Goal: Information Seeking & Learning: Understand process/instructions

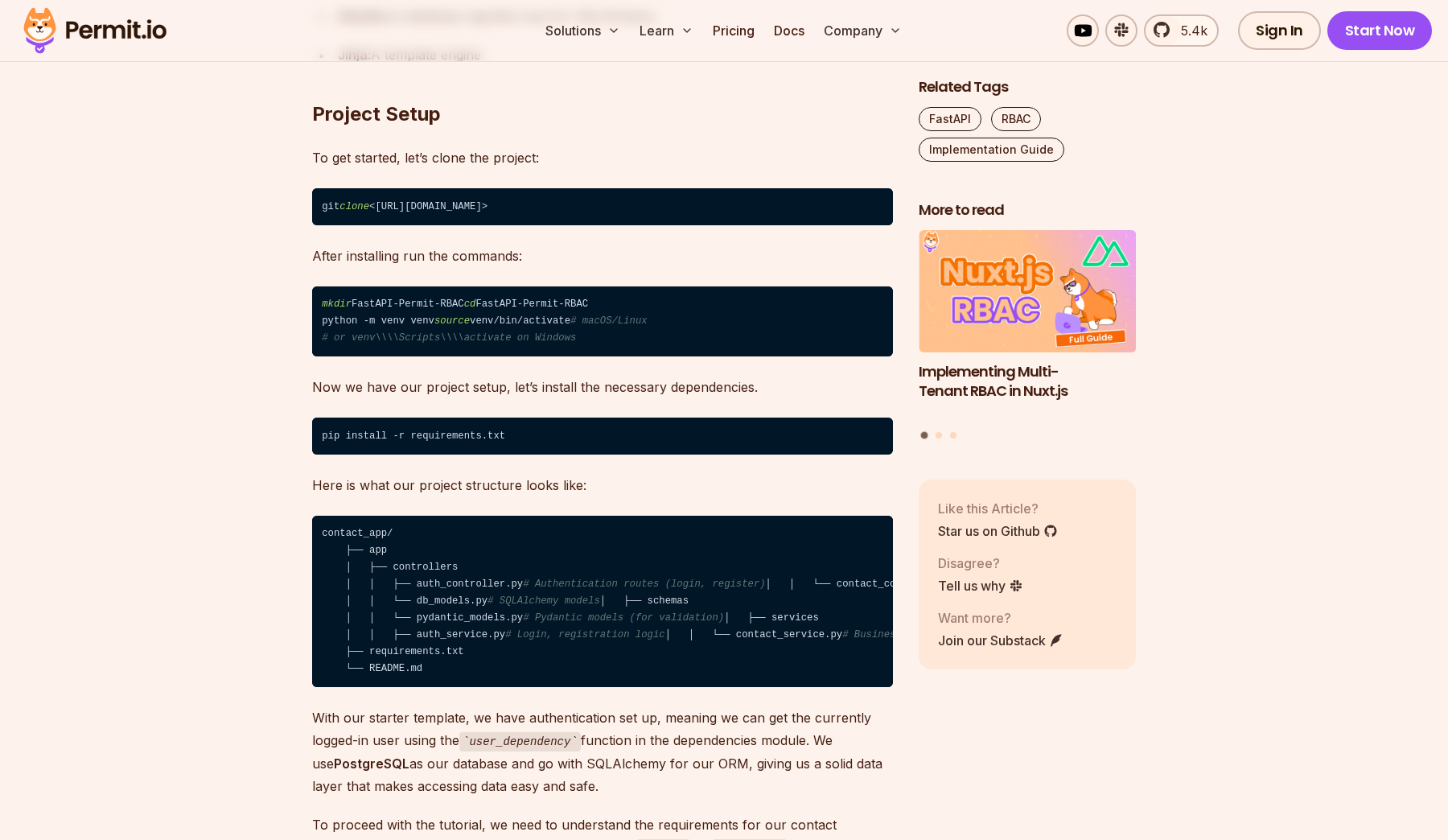
scroll to position [1979, 0]
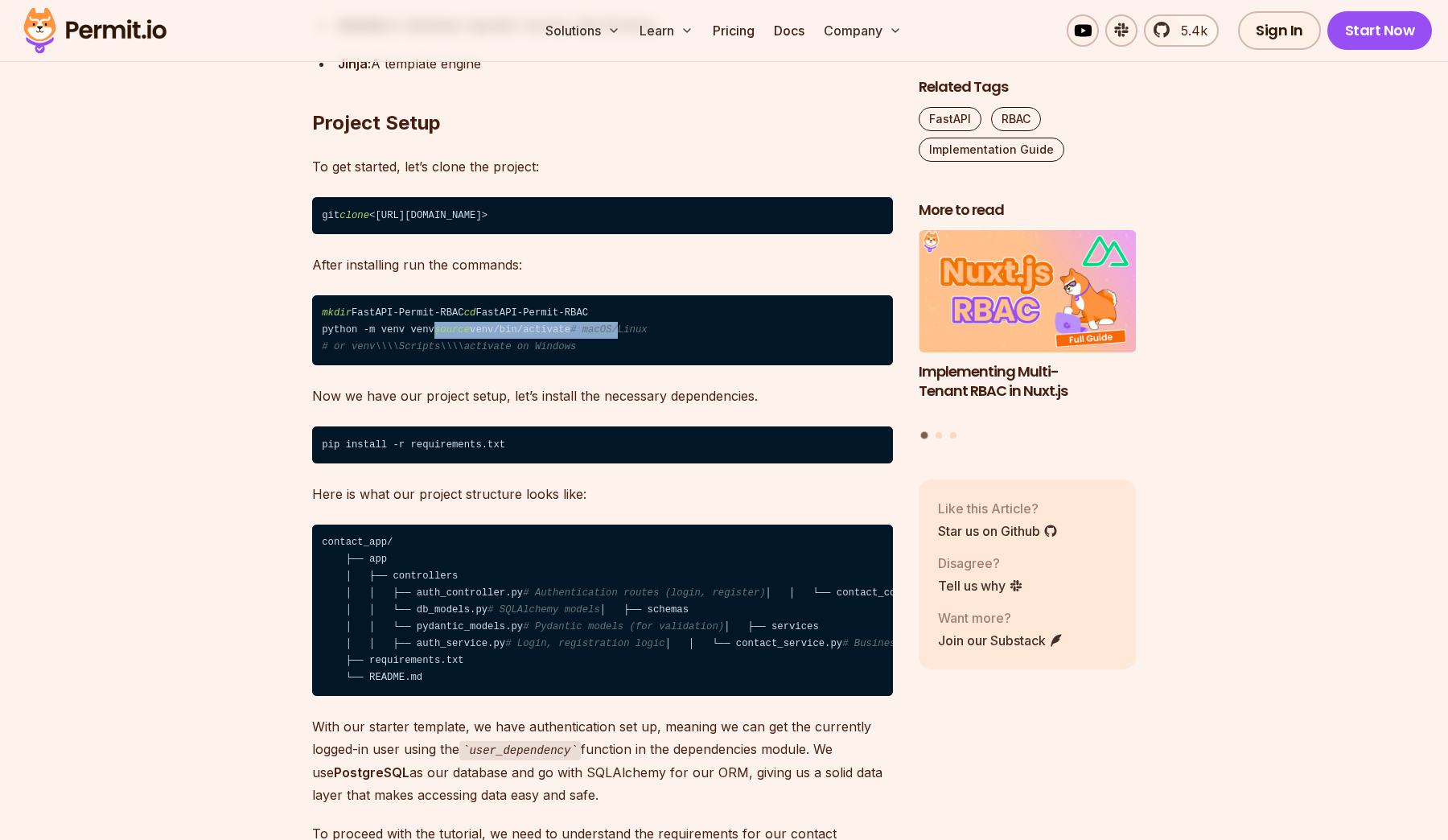
drag, startPoint x: 319, startPoint y: 362, endPoint x: 526, endPoint y: 362, distance: 207.0
click at [526, 362] on code "mkdir FastAPI-Permit-RBAC cd FastAPI-Permit-RBAC python -m venv venv source ven…" at bounding box center [602, 330] width 581 height 71
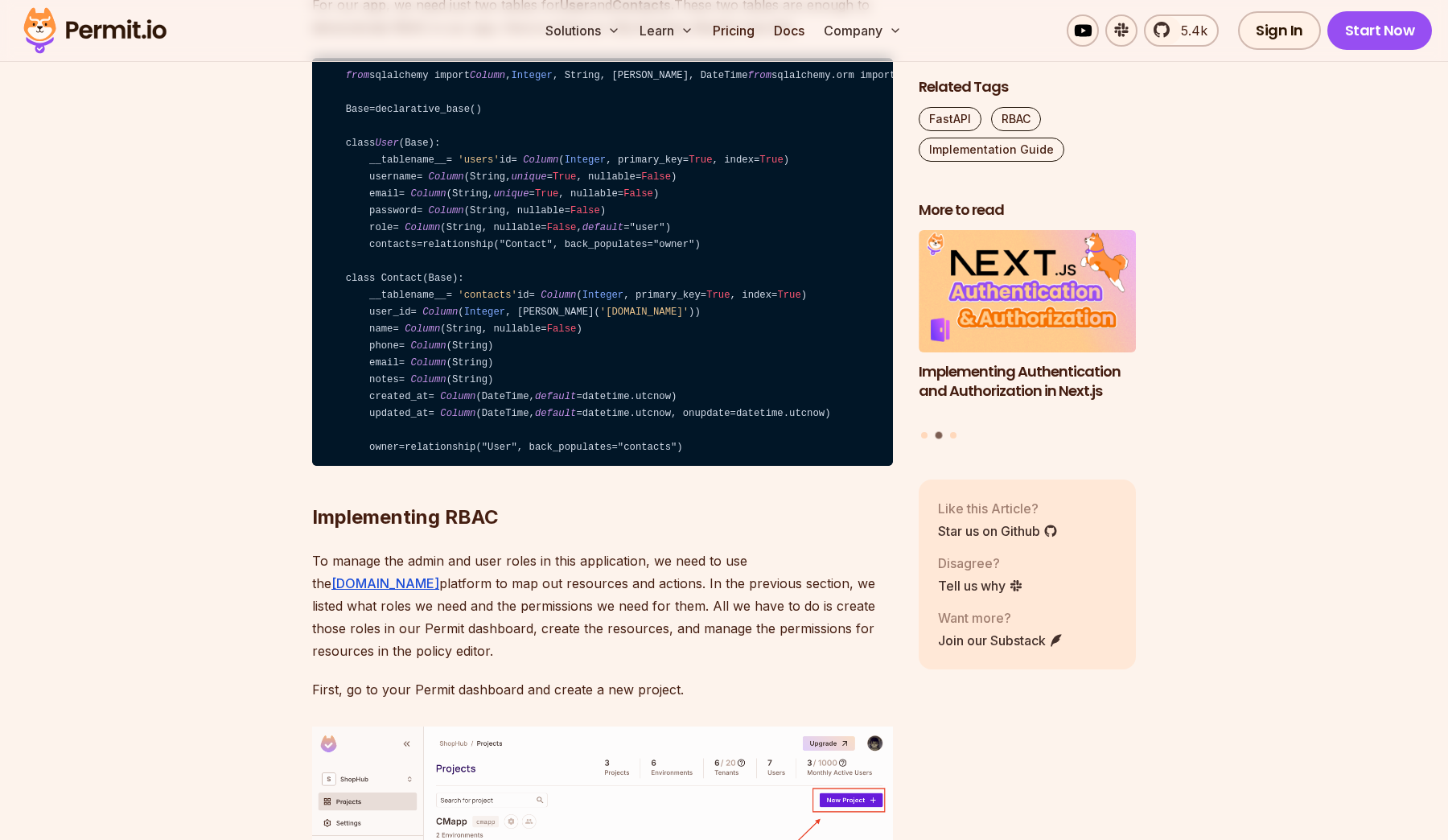
scroll to position [3999, 0]
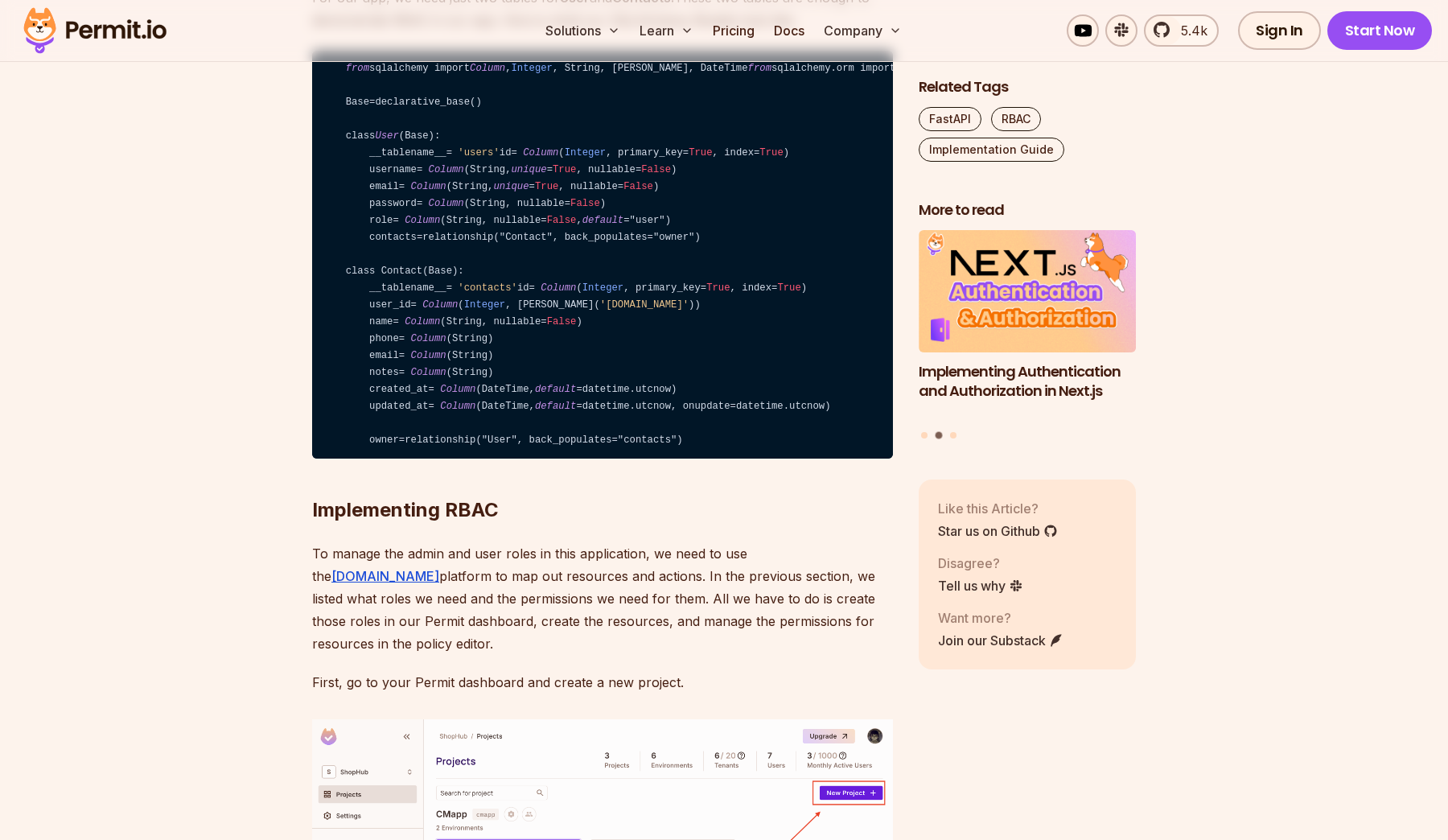
drag, startPoint x: 351, startPoint y: 369, endPoint x: 777, endPoint y: 474, distance: 438.7
click at [777, 460] on code "from sqlalchemy import Column , Integer , String, ForeignKey, DateTime from sql…" at bounding box center [602, 255] width 581 height 409
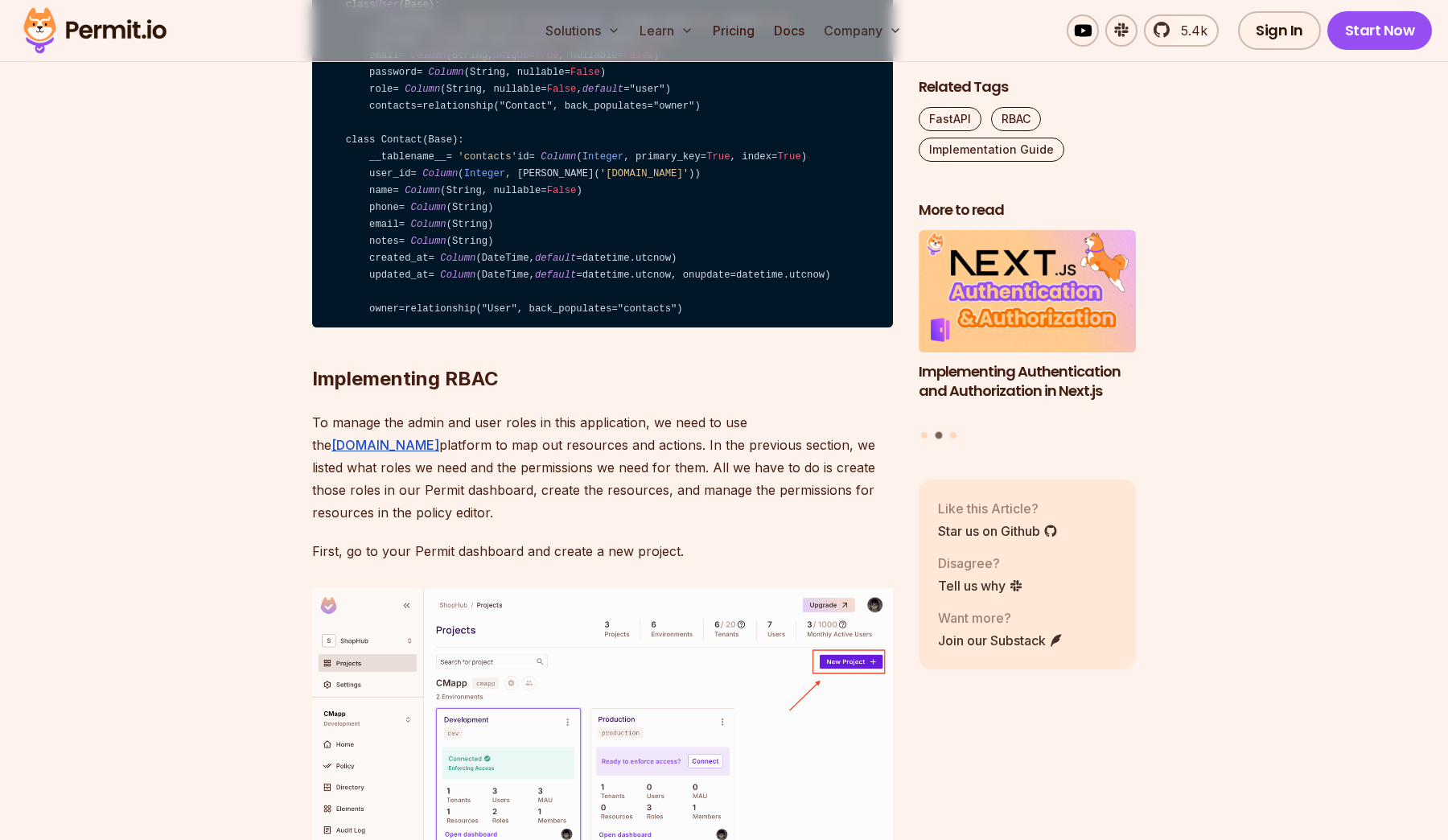
scroll to position [4152, 0]
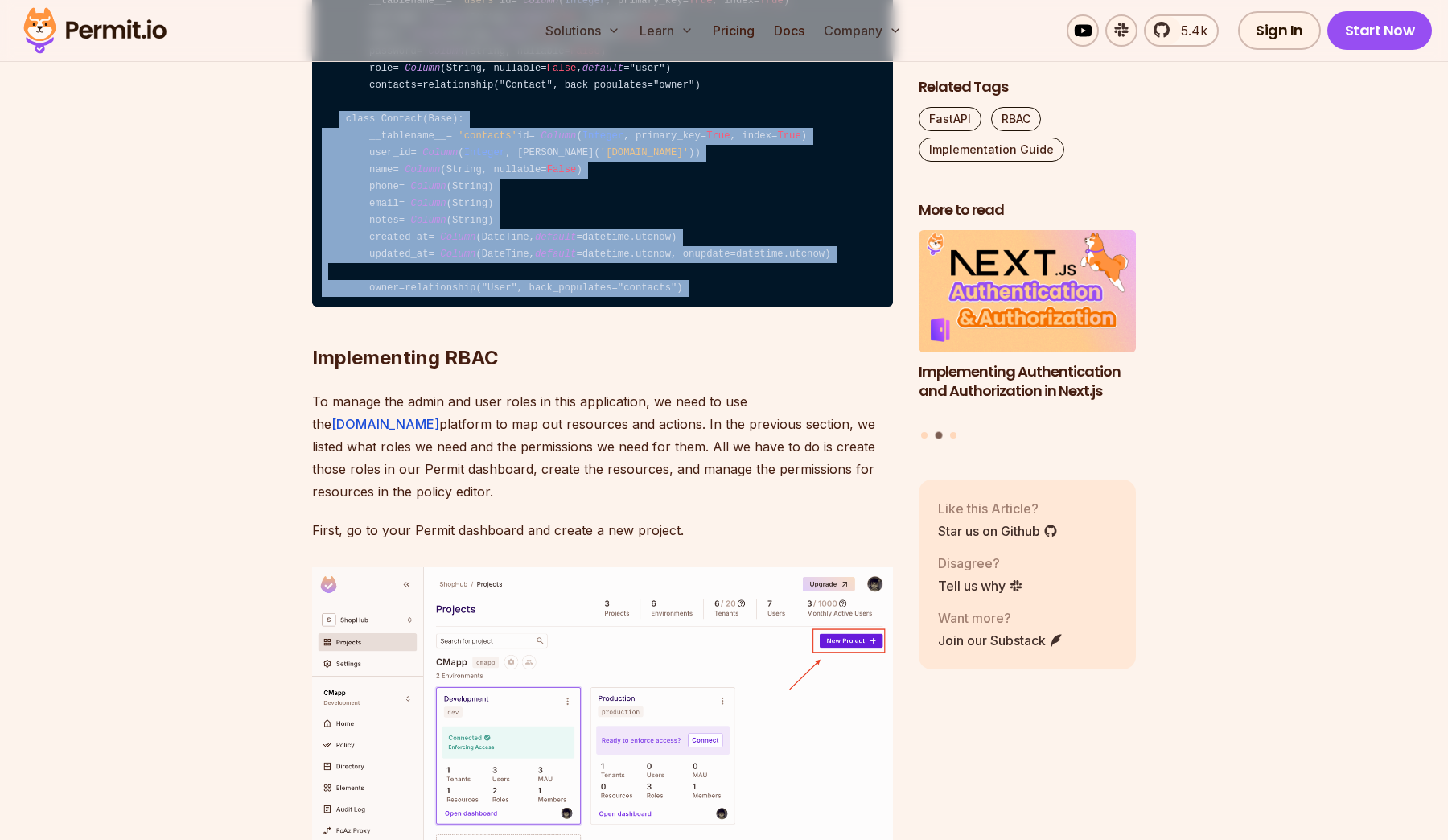
drag, startPoint x: 341, startPoint y: 343, endPoint x: 731, endPoint y: 551, distance: 442.0
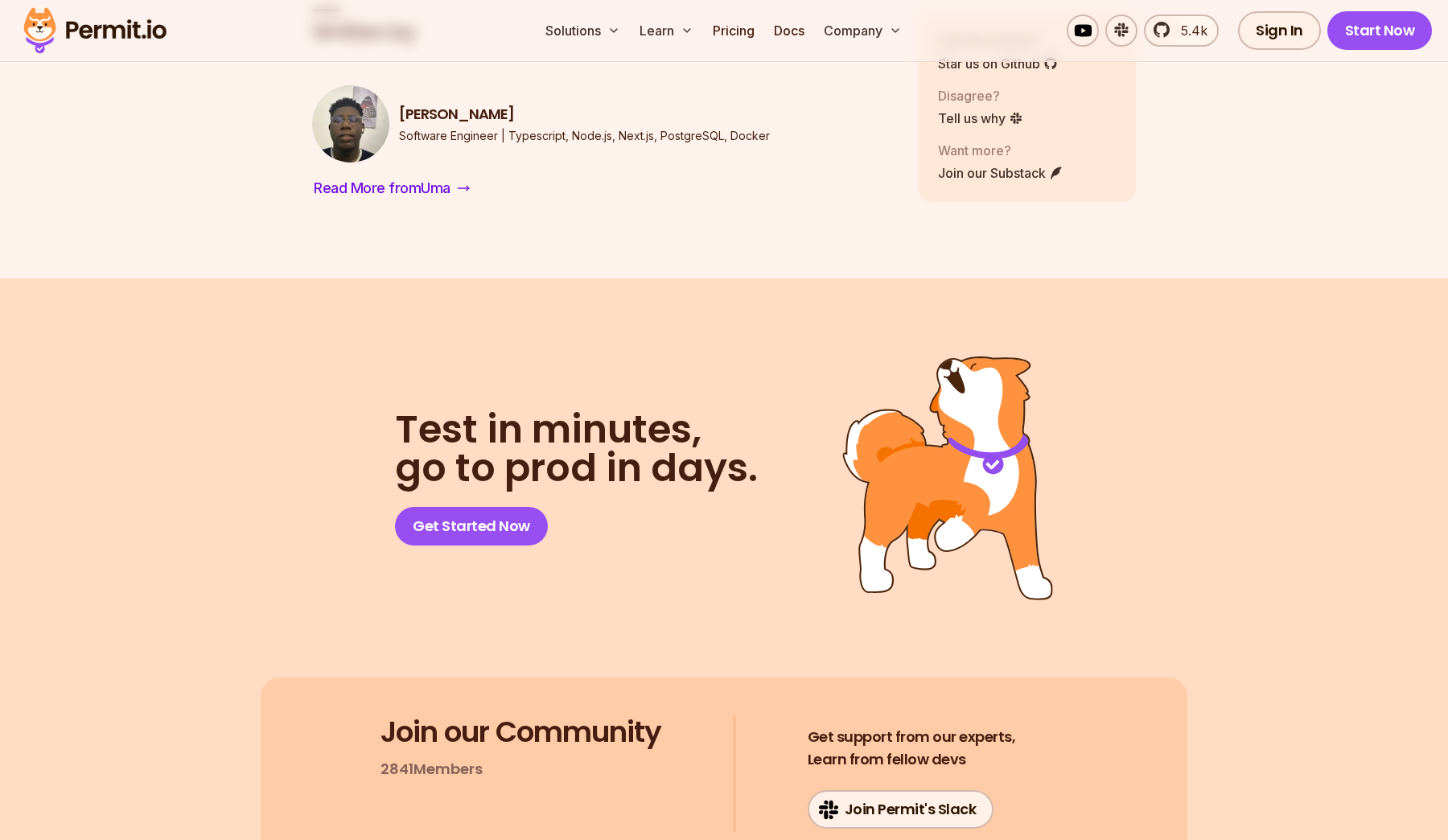
scroll to position [11287, 0]
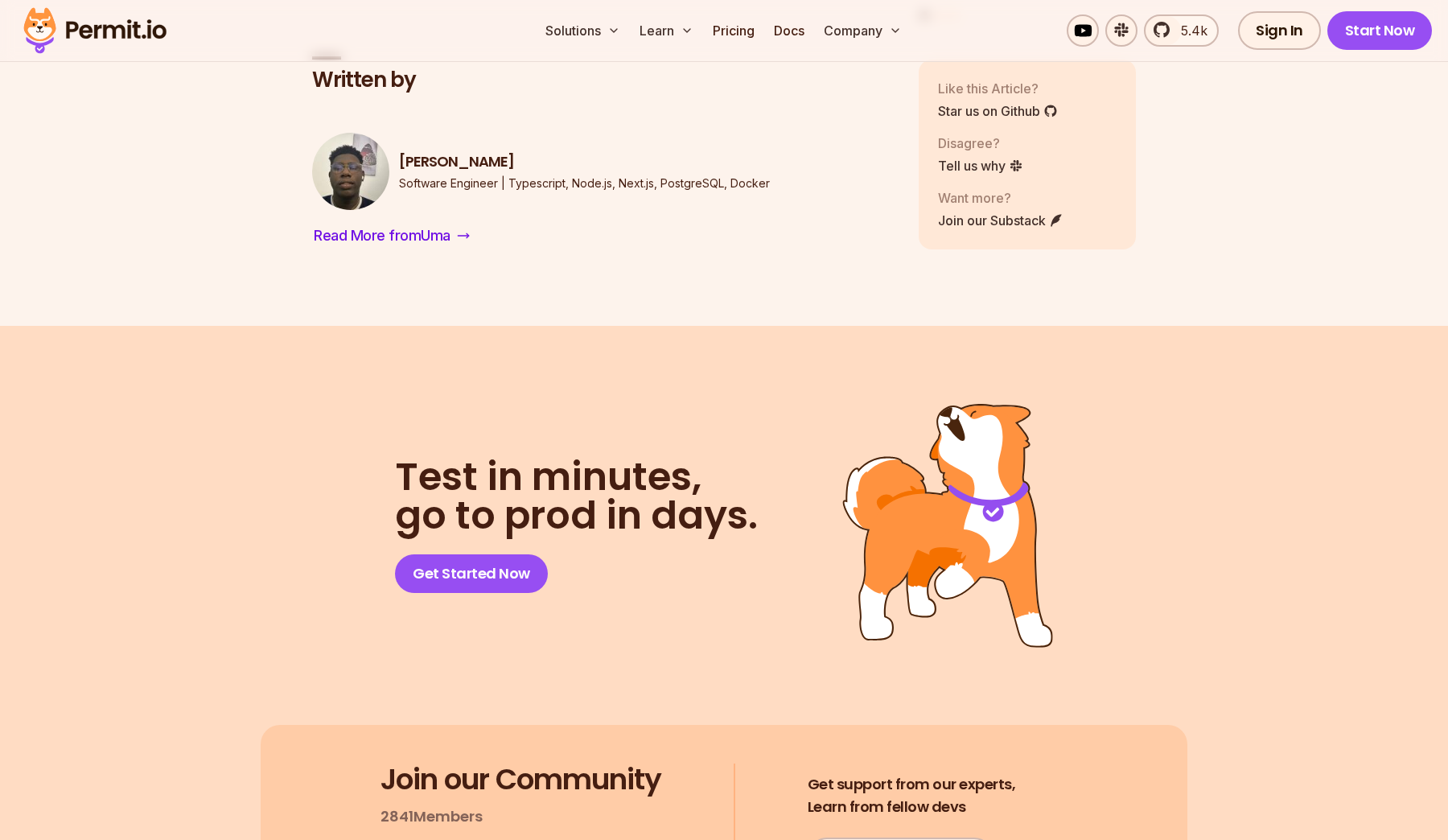
drag, startPoint x: 435, startPoint y: 510, endPoint x: 726, endPoint y: 511, distance: 291.0
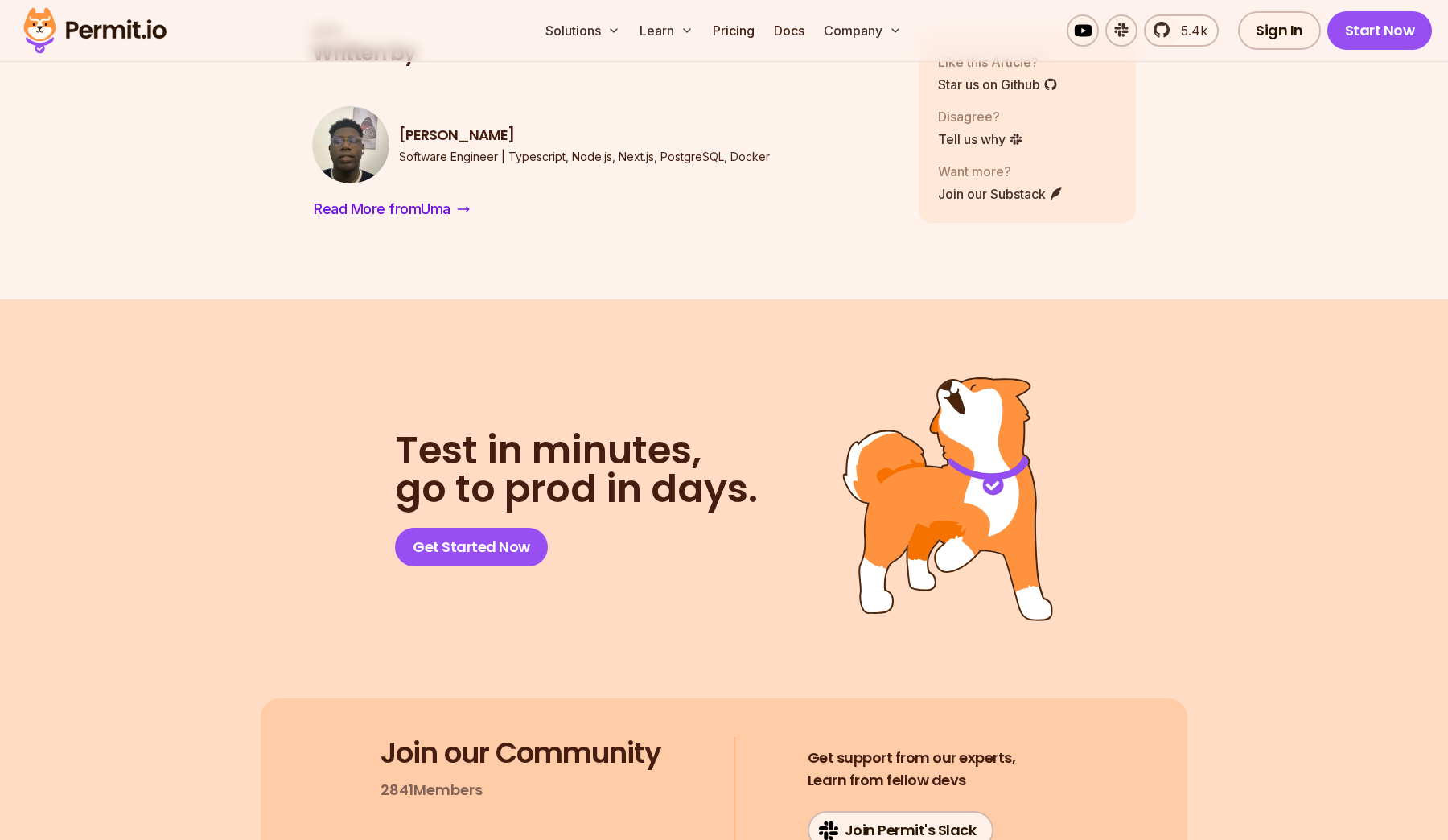
drag, startPoint x: 415, startPoint y: 428, endPoint x: 651, endPoint y: 428, distance: 236.0
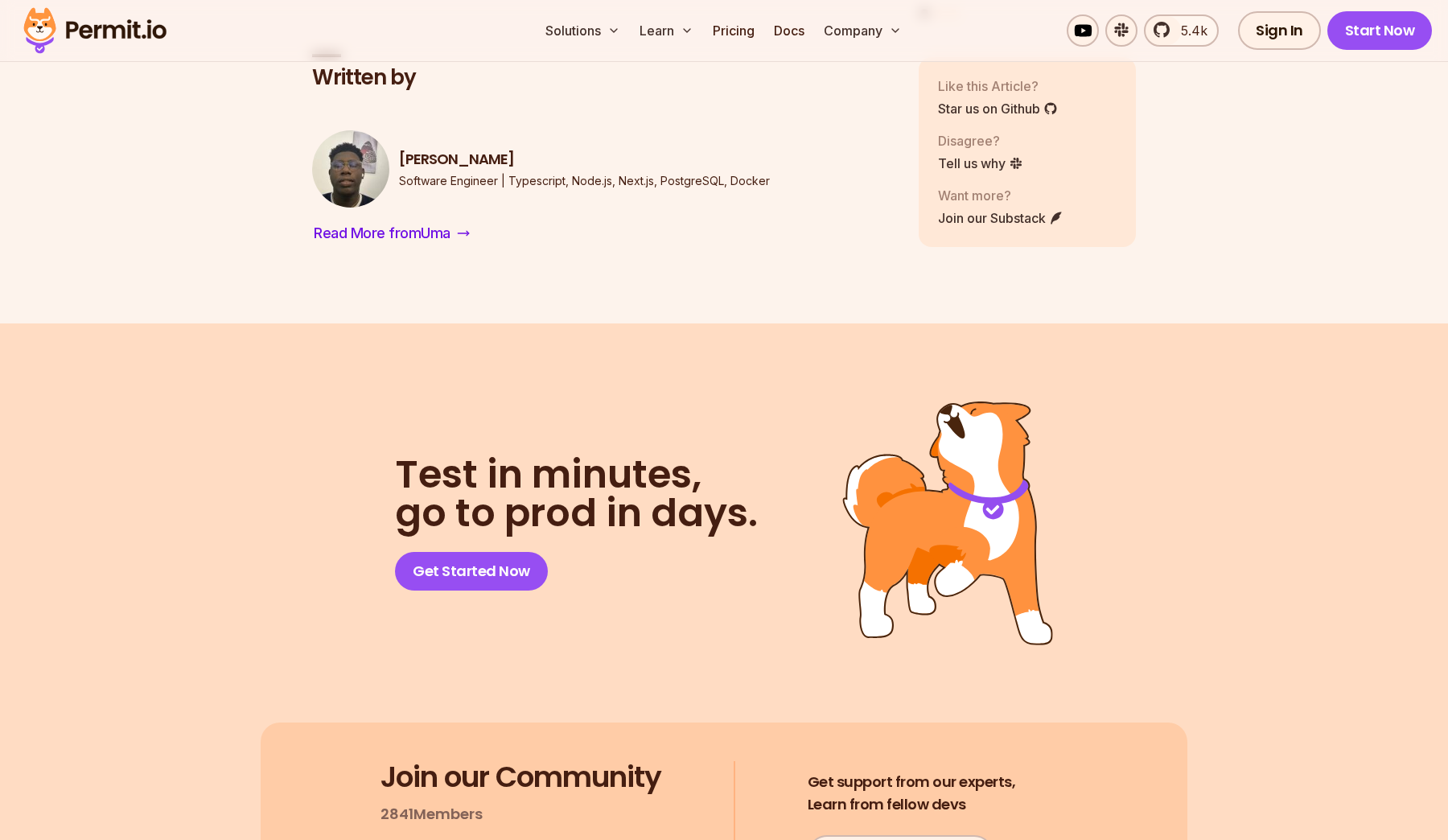
scroll to position [11275, 0]
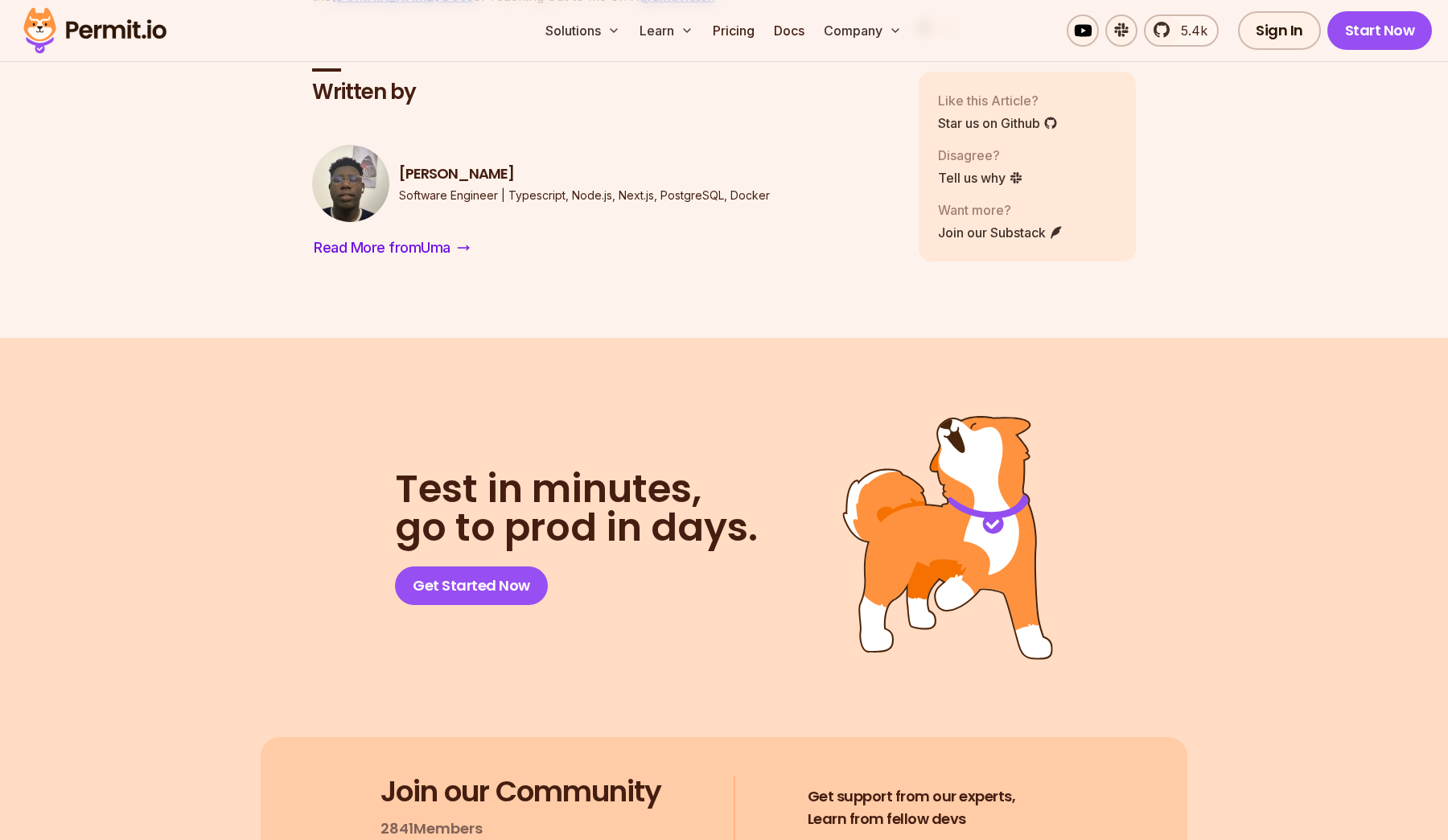
drag, startPoint x: 370, startPoint y: 371, endPoint x: 473, endPoint y: 418, distance: 113.2
drag, startPoint x: 368, startPoint y: 266, endPoint x: 611, endPoint y: 281, distance: 243.5
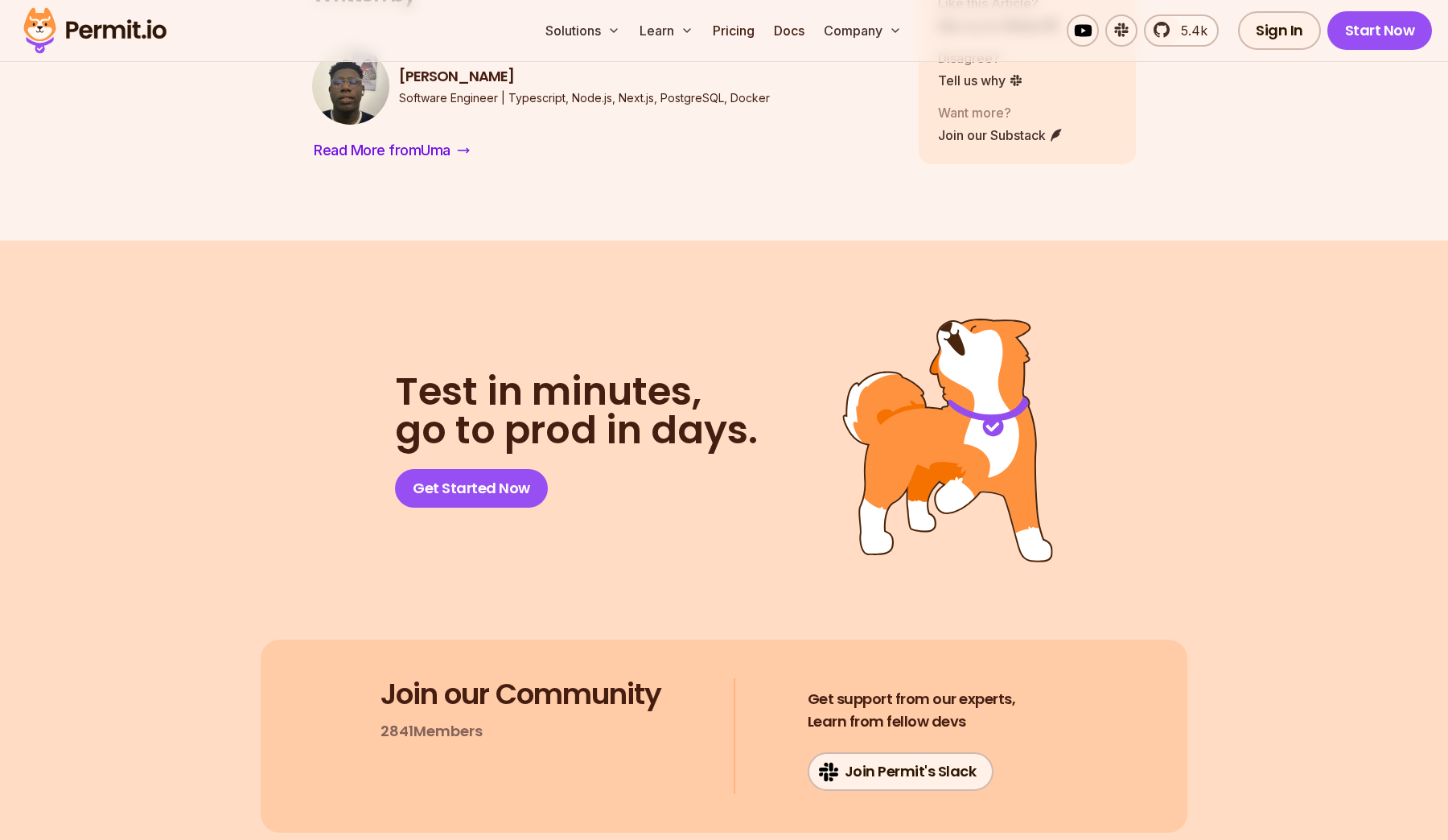
scroll to position [11377, 0]
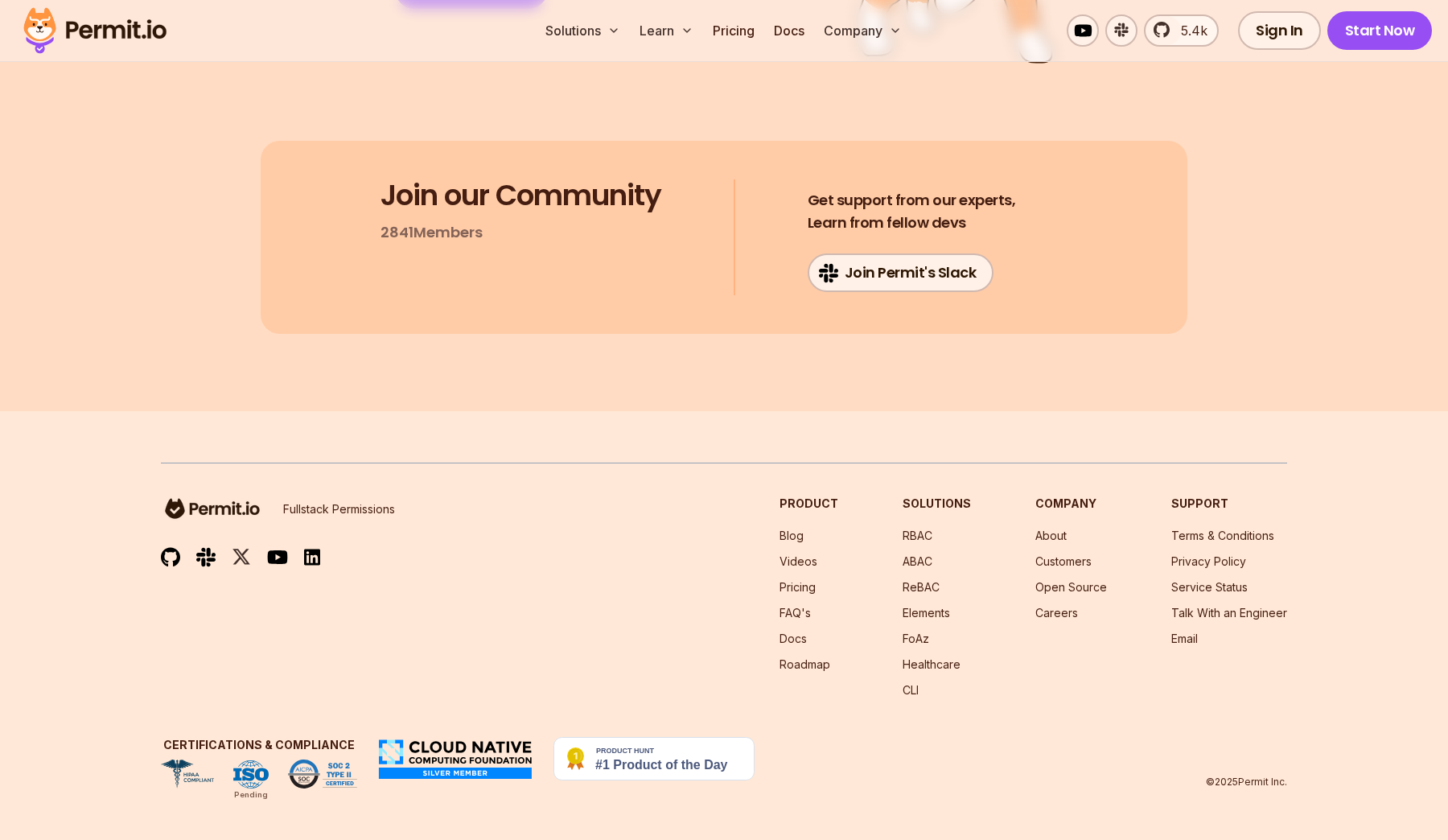
scroll to position [11919, 0]
drag, startPoint x: 323, startPoint y: 384, endPoint x: 470, endPoint y: 461, distance: 165.9
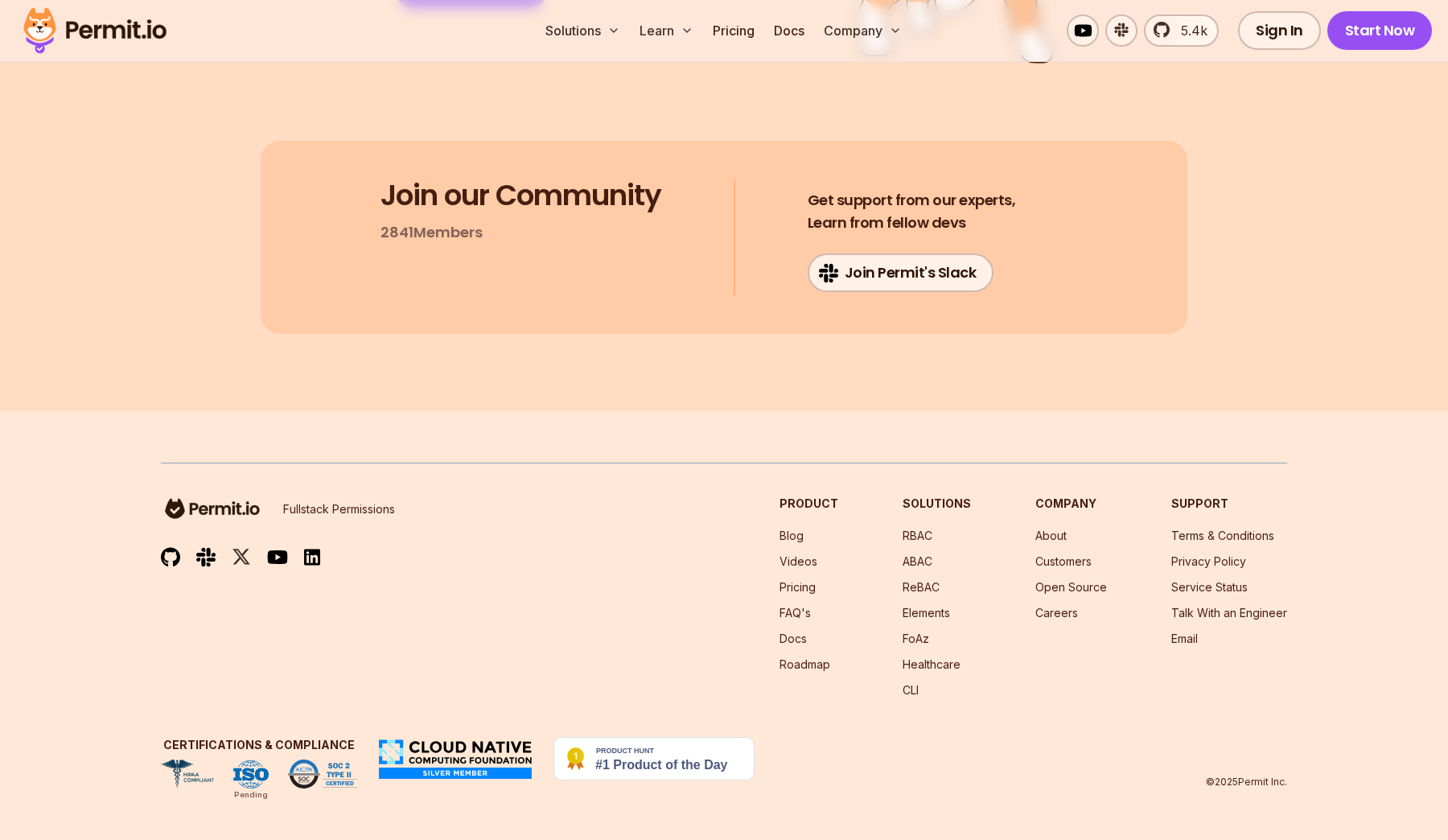
drag, startPoint x: 357, startPoint y: 363, endPoint x: 658, endPoint y: 363, distance: 301.0
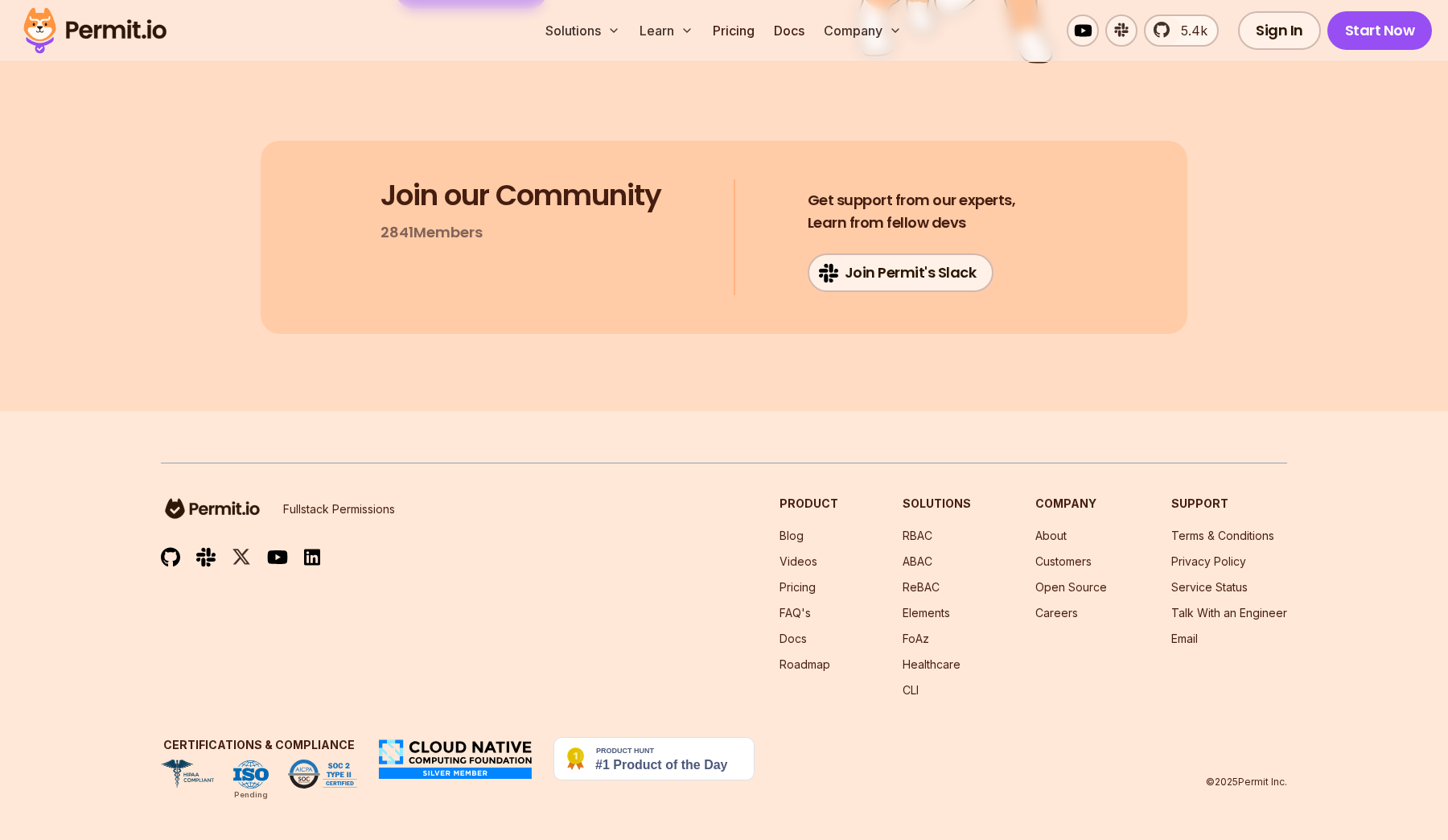
drag, startPoint x: 362, startPoint y: 363, endPoint x: 622, endPoint y: 363, distance: 260.0
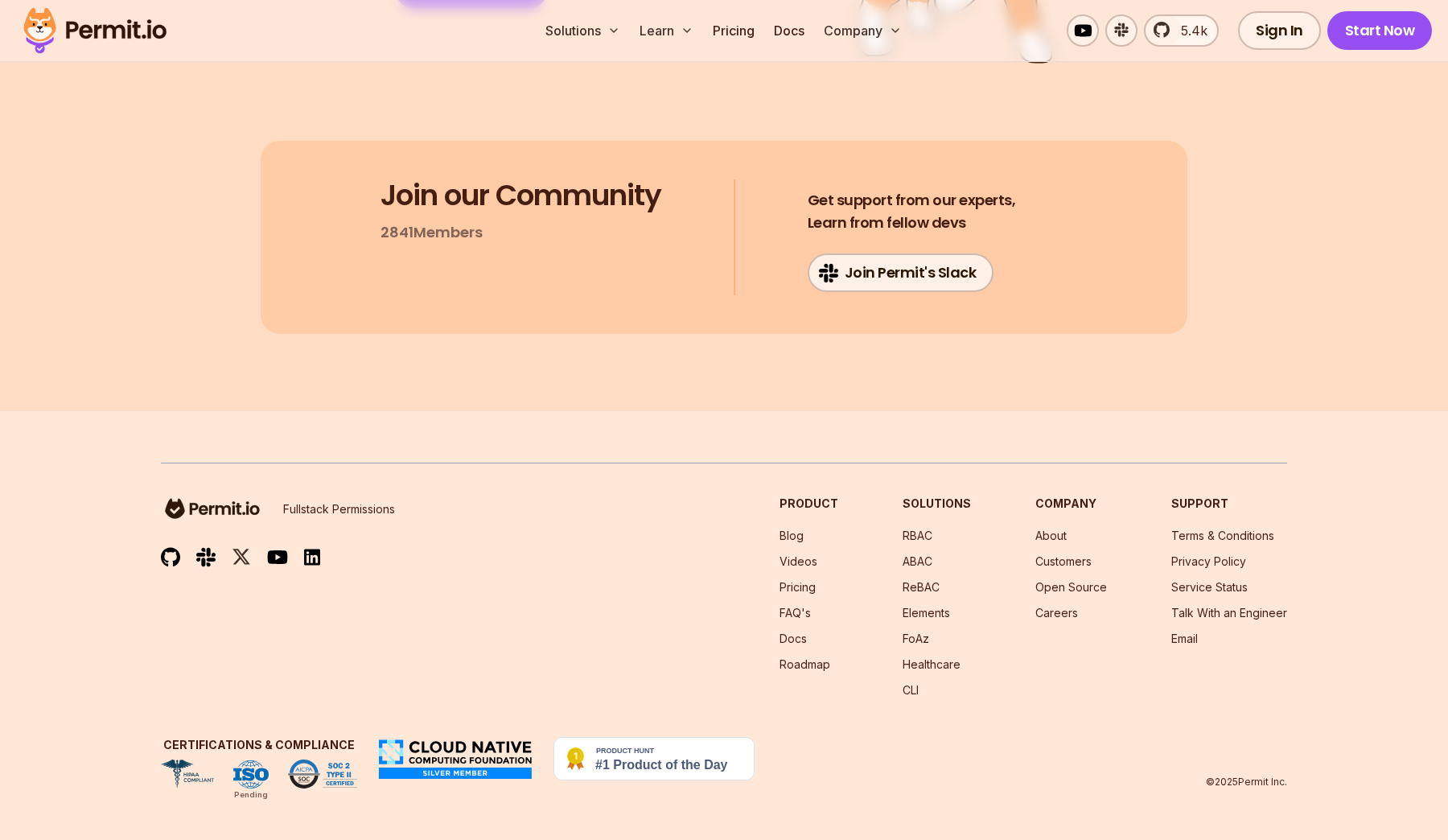
copy span "Depends"
drag, startPoint x: 375, startPoint y: 356, endPoint x: 502, endPoint y: 354, distance: 127.0
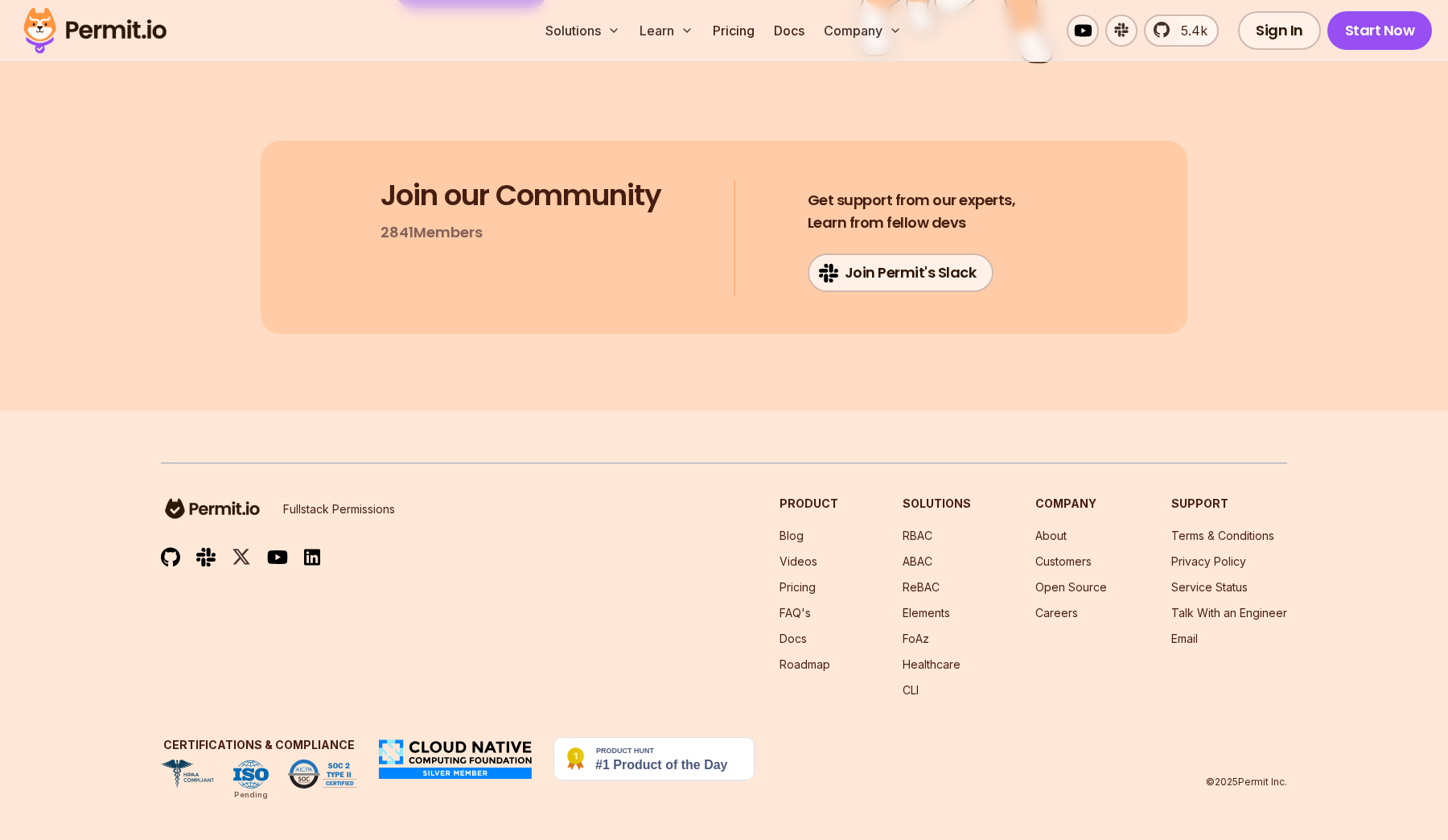
drag, startPoint x: 549, startPoint y: 359, endPoint x: 367, endPoint y: 361, distance: 182.0
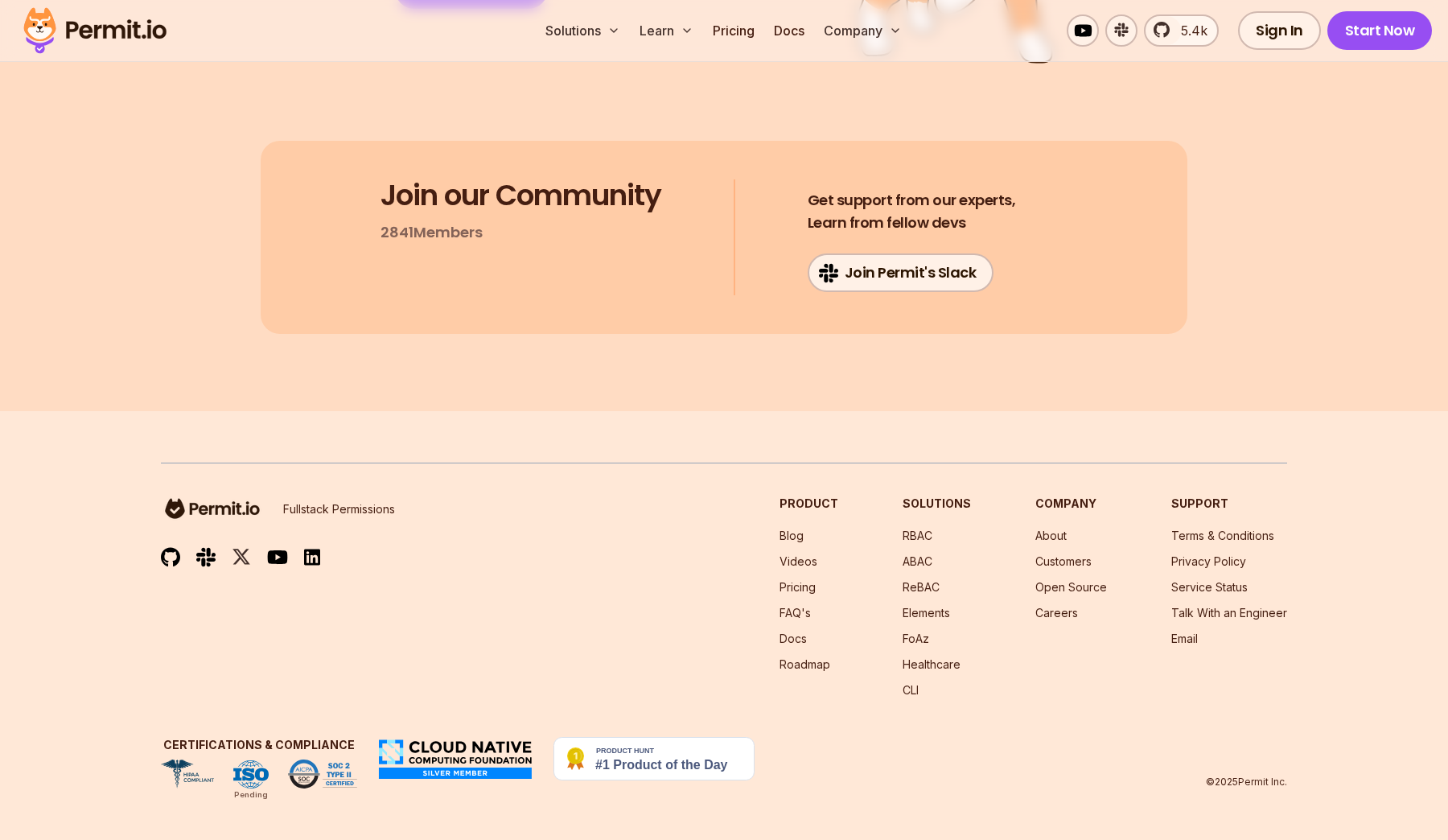
drag, startPoint x: 390, startPoint y: 412, endPoint x: 816, endPoint y: 412, distance: 426.0
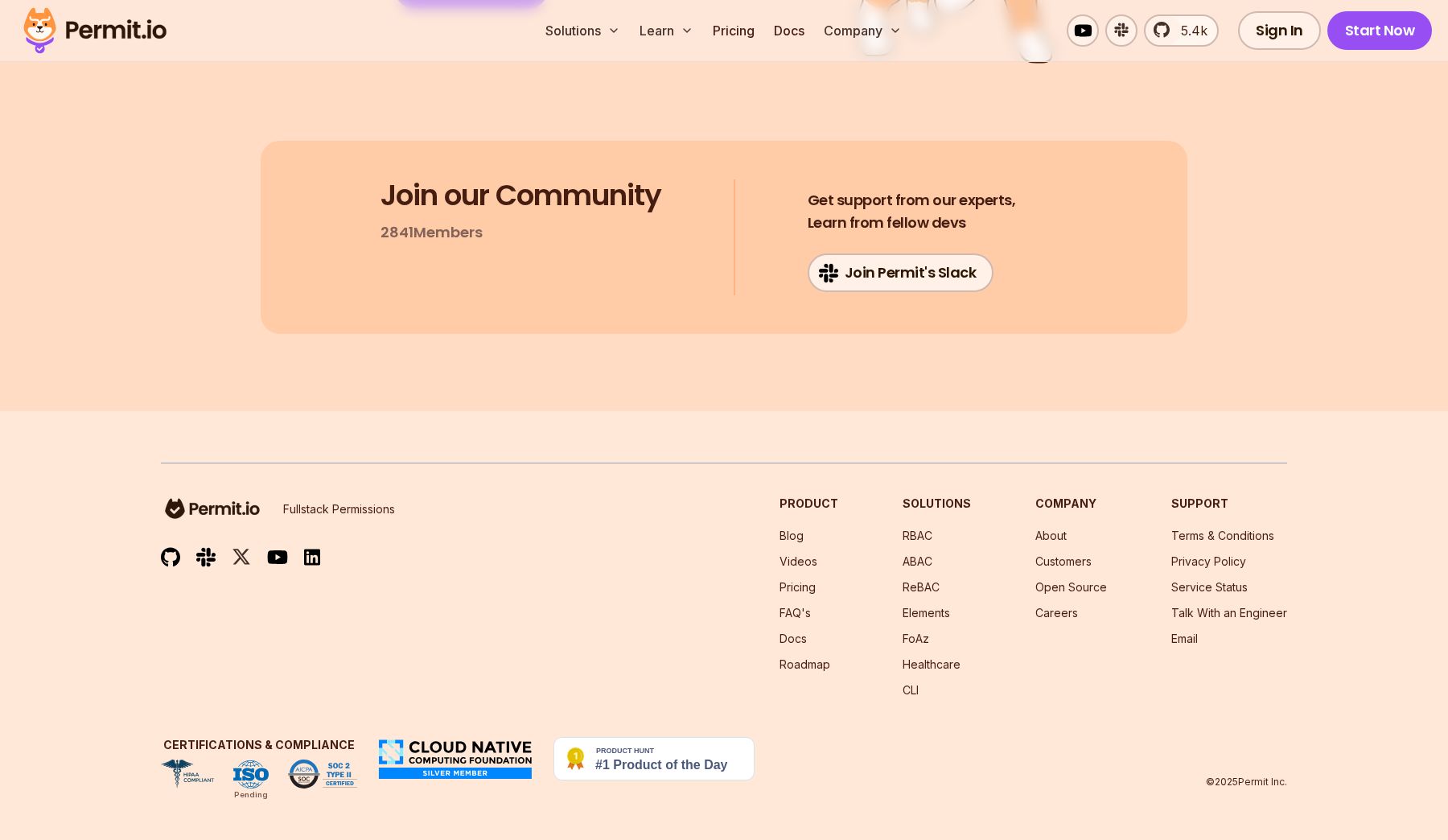
drag, startPoint x: 370, startPoint y: 358, endPoint x: 627, endPoint y: 356, distance: 257.0
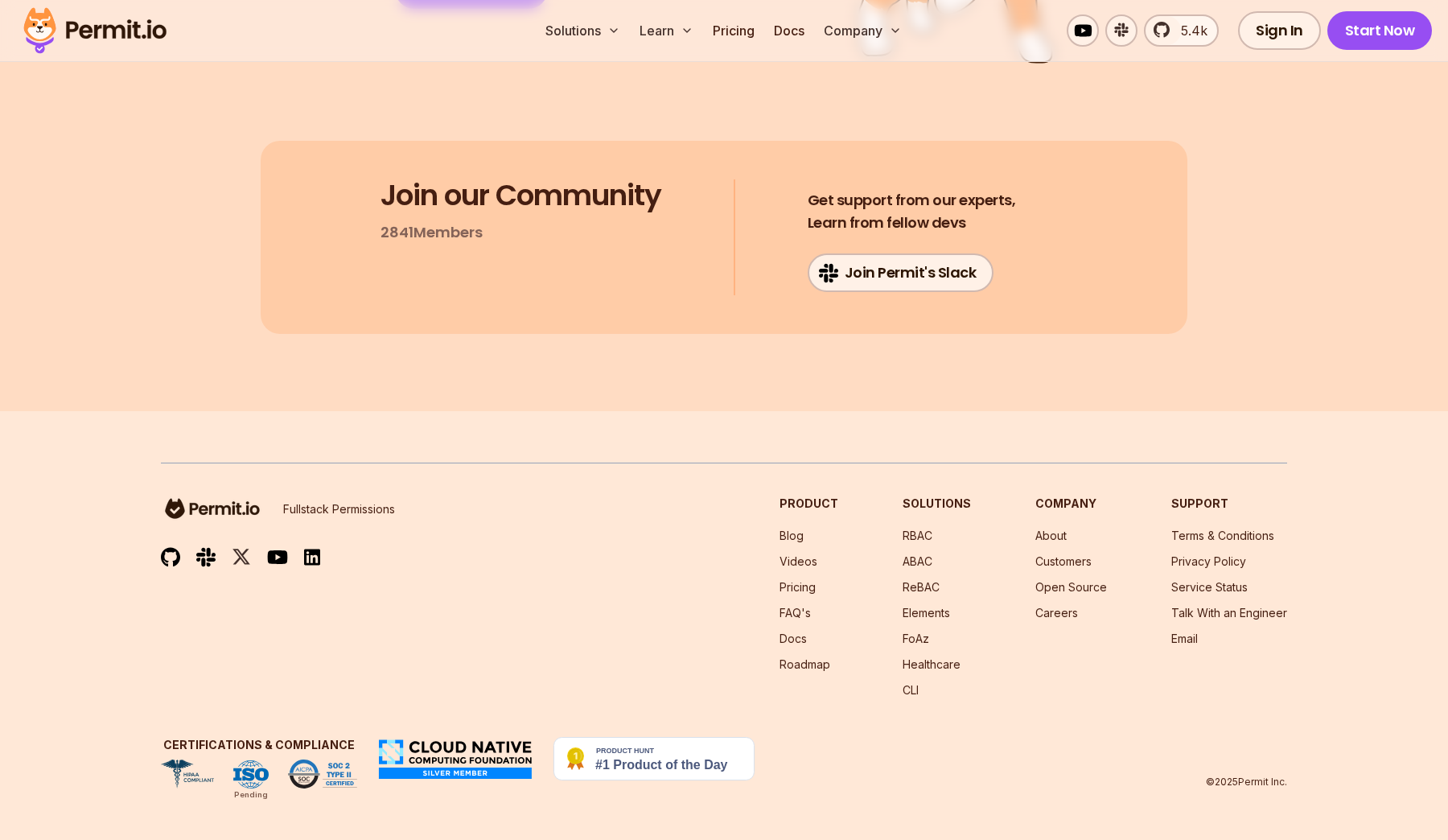
drag, startPoint x: 358, startPoint y: 289, endPoint x: 601, endPoint y: 289, distance: 243.0
drag, startPoint x: 364, startPoint y: 210, endPoint x: 836, endPoint y: 301, distance: 480.7
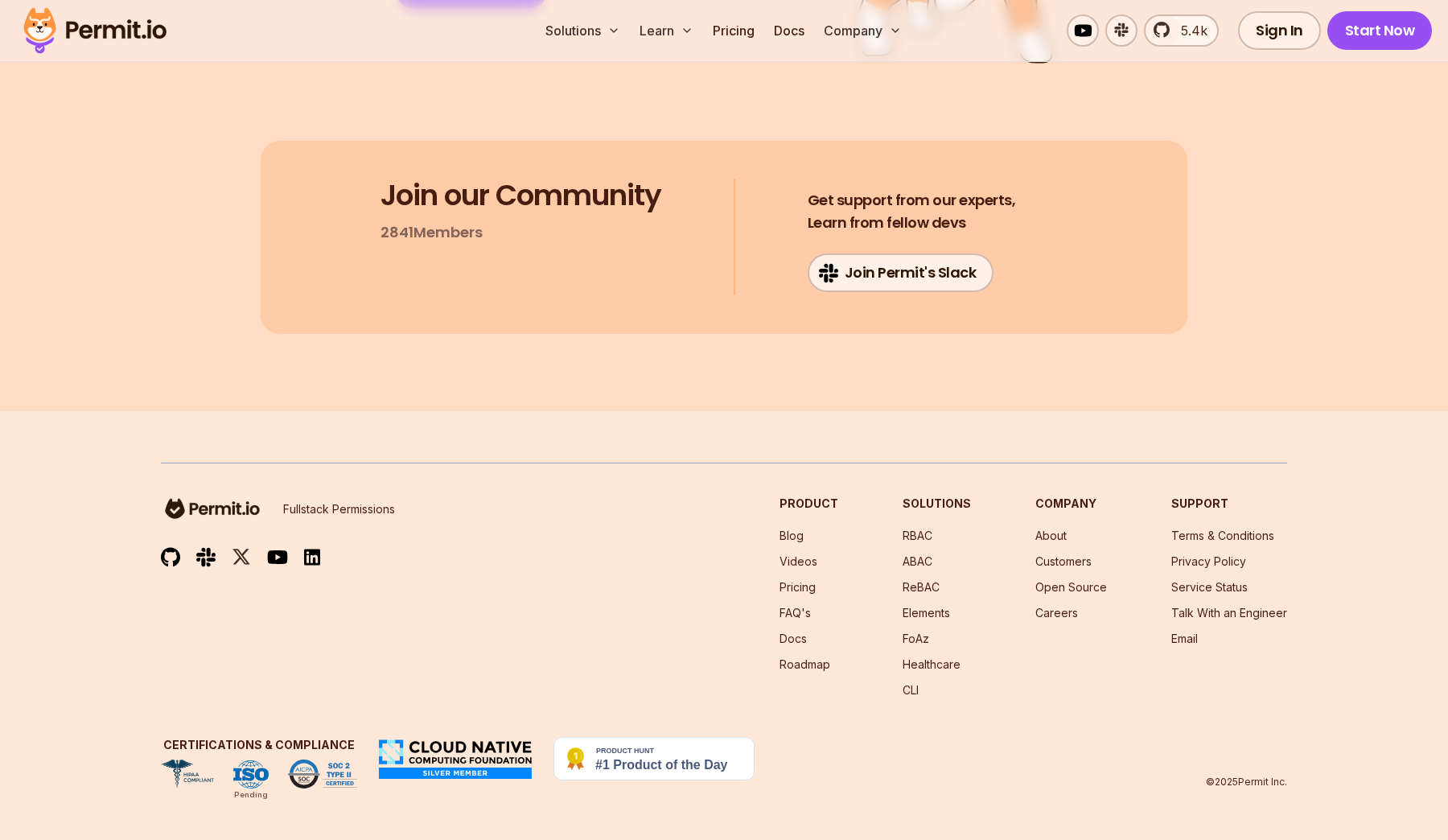
drag, startPoint x: 340, startPoint y: 345, endPoint x: 503, endPoint y: 399, distance: 171.7
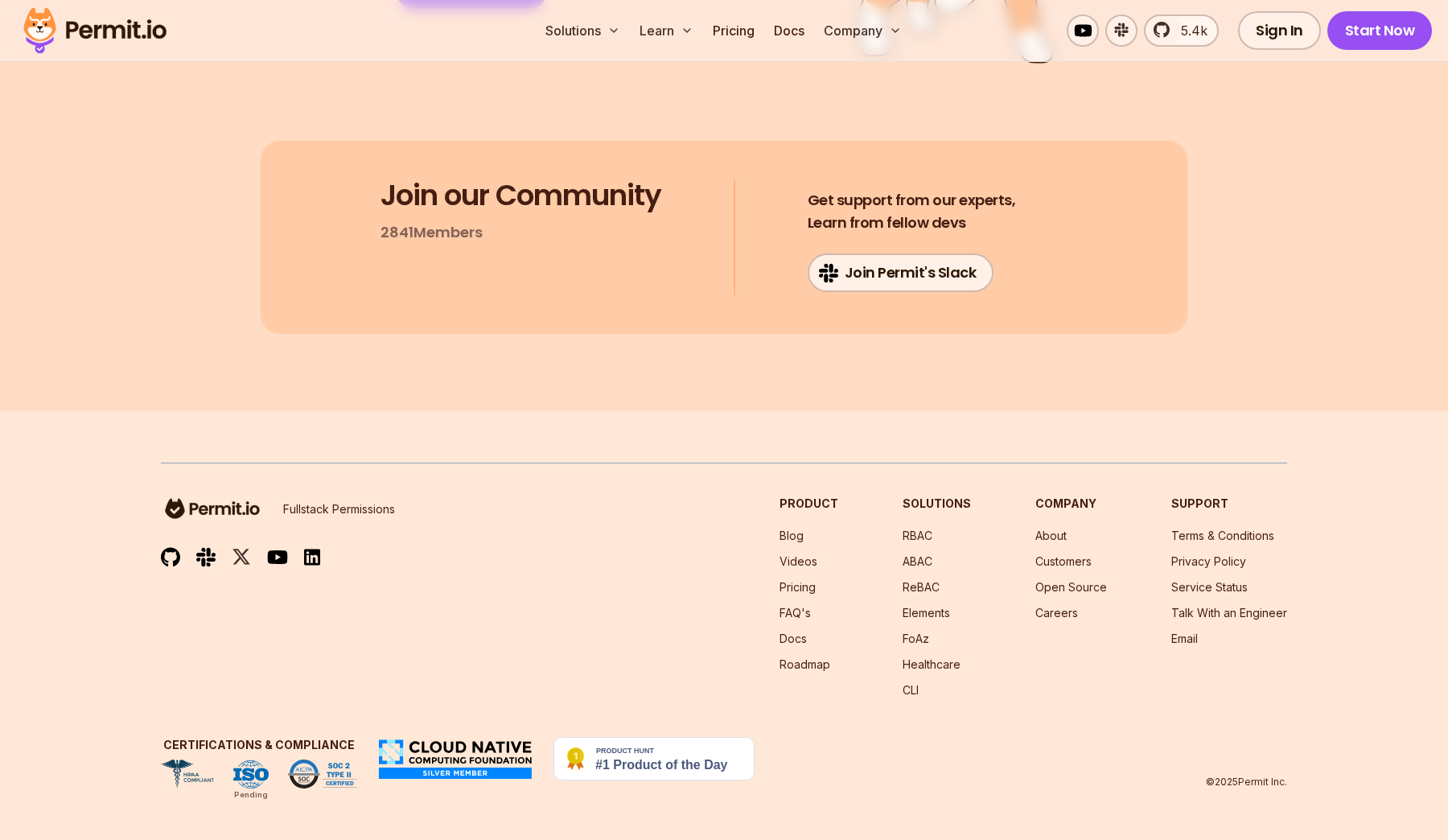
drag, startPoint x: 394, startPoint y: 435, endPoint x: 850, endPoint y: 433, distance: 456.0
drag, startPoint x: 760, startPoint y: 434, endPoint x: 845, endPoint y: 434, distance: 85.0
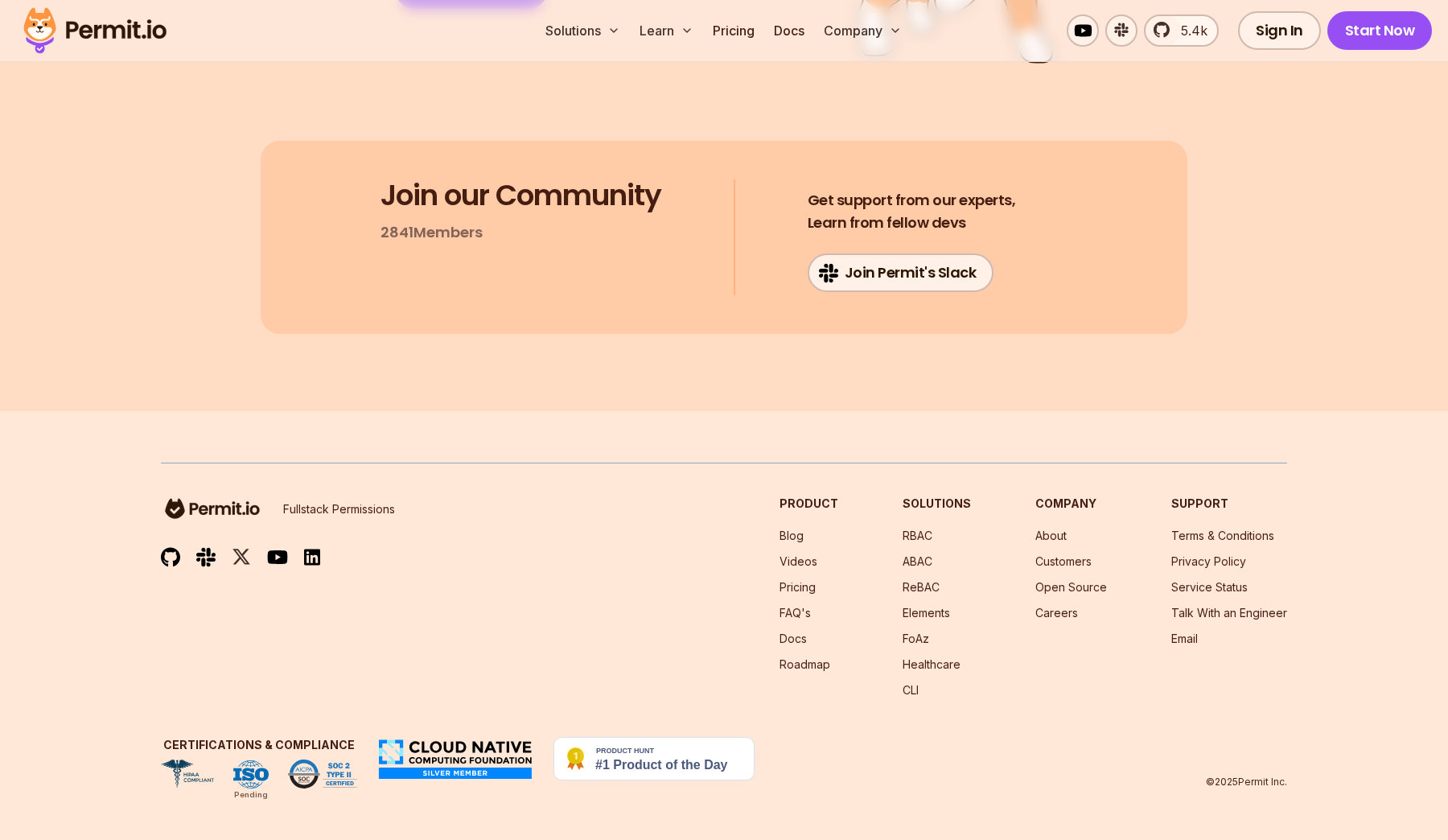
drag, startPoint x: 470, startPoint y: 384, endPoint x: 632, endPoint y: 391, distance: 162.2
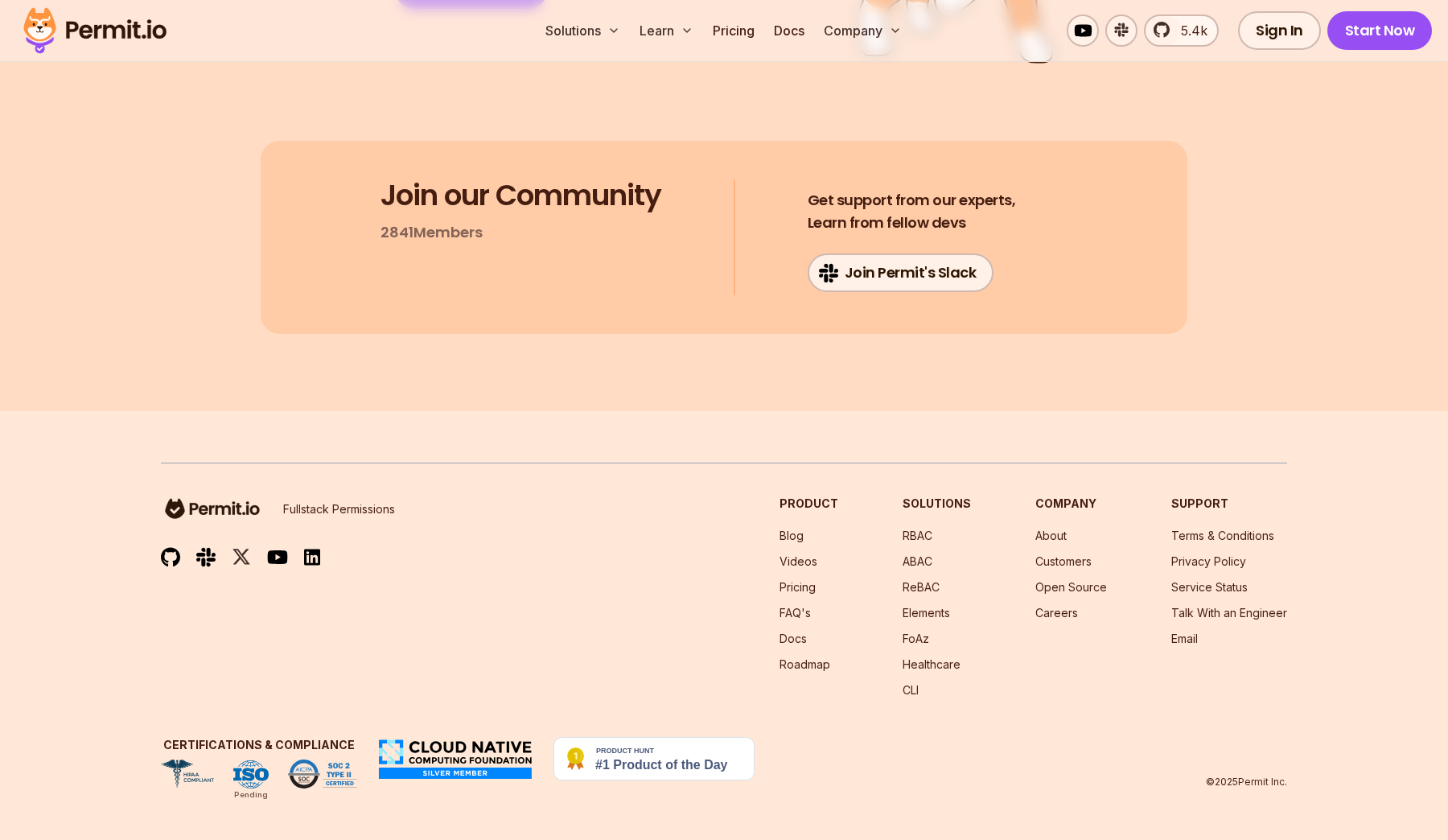
drag, startPoint x: 389, startPoint y: 385, endPoint x: 632, endPoint y: 392, distance: 243.1
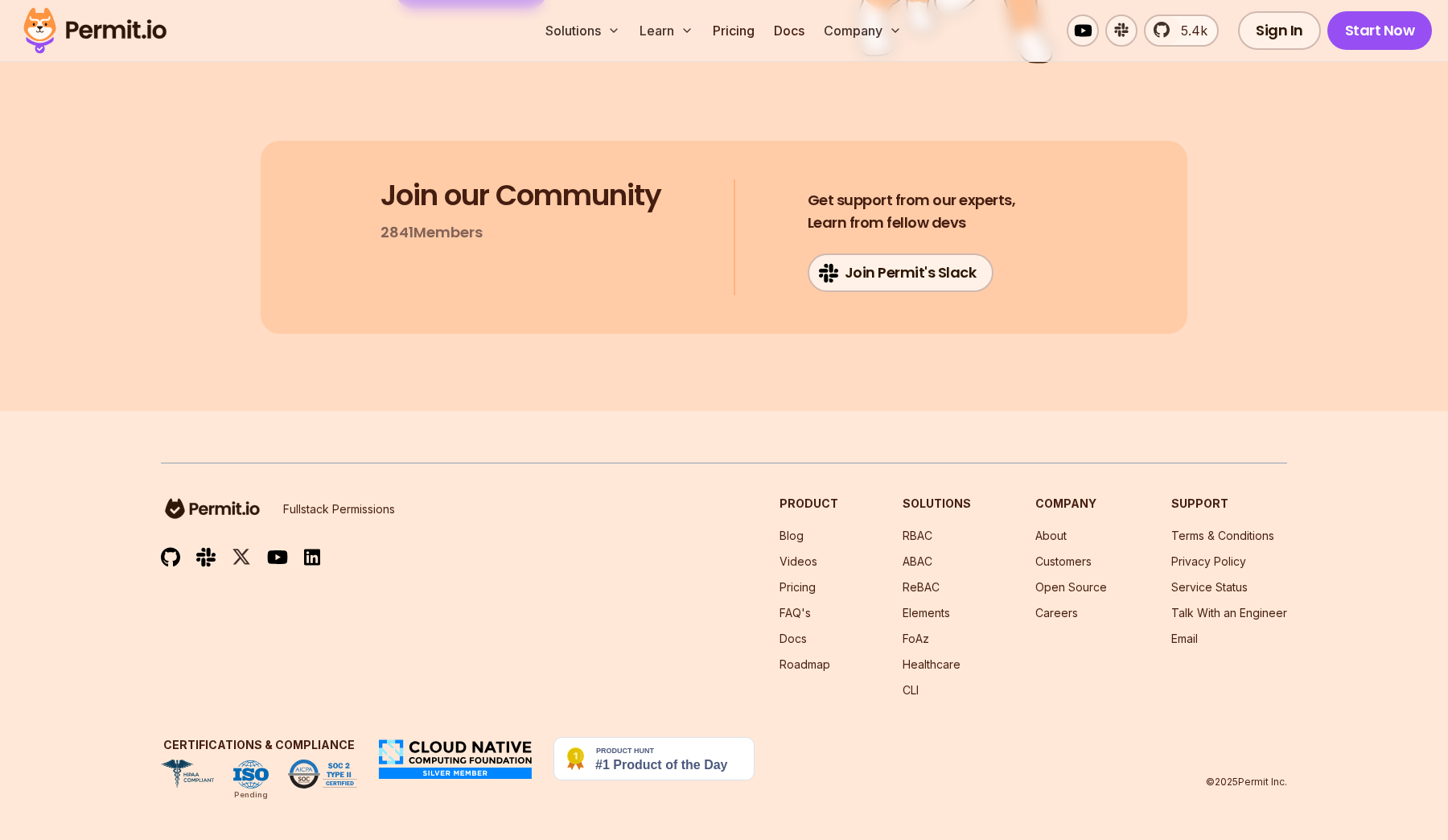
scroll to position [12595, 0]
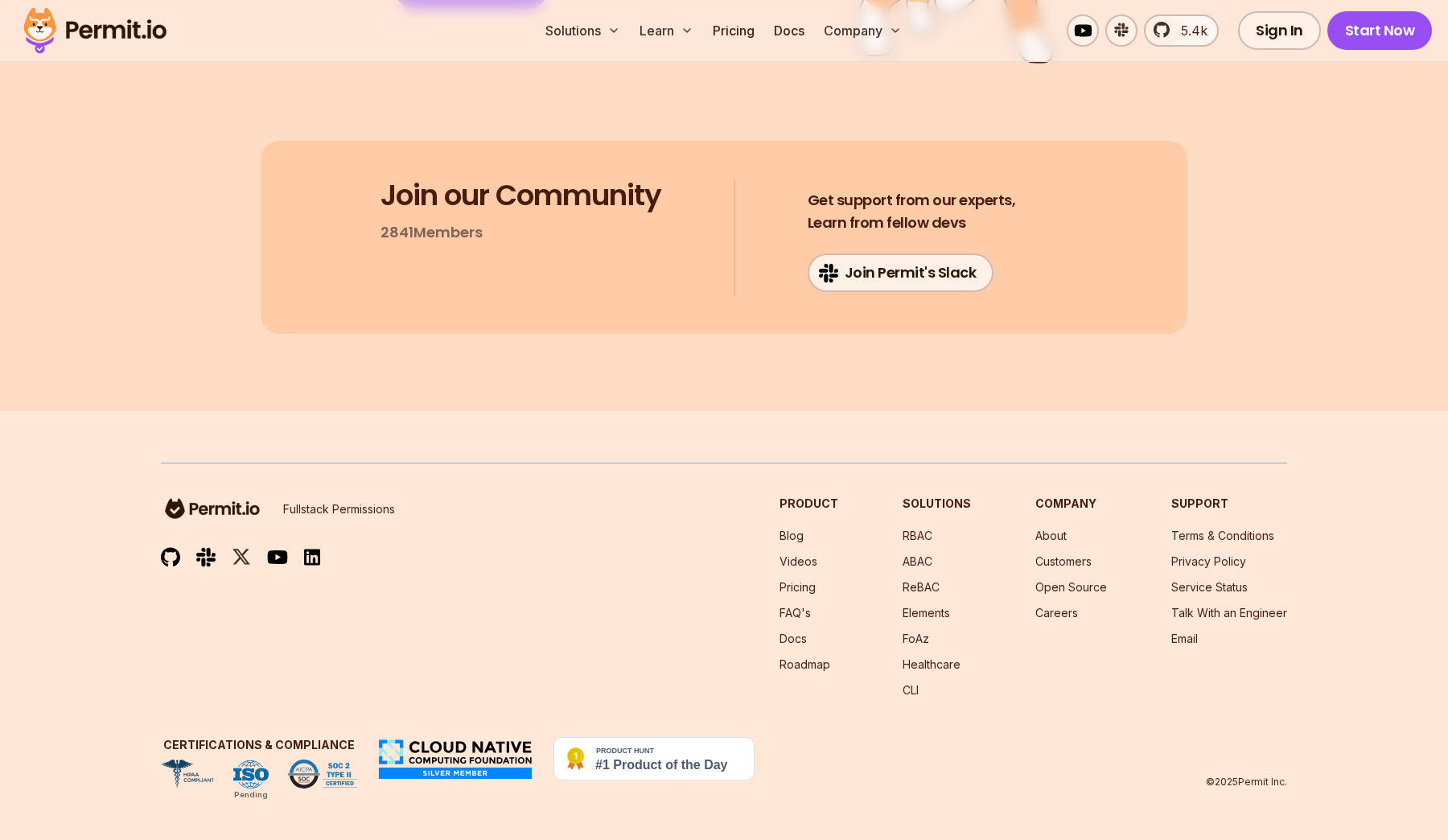
drag, startPoint x: 393, startPoint y: 303, endPoint x: 650, endPoint y: 303, distance: 257.0
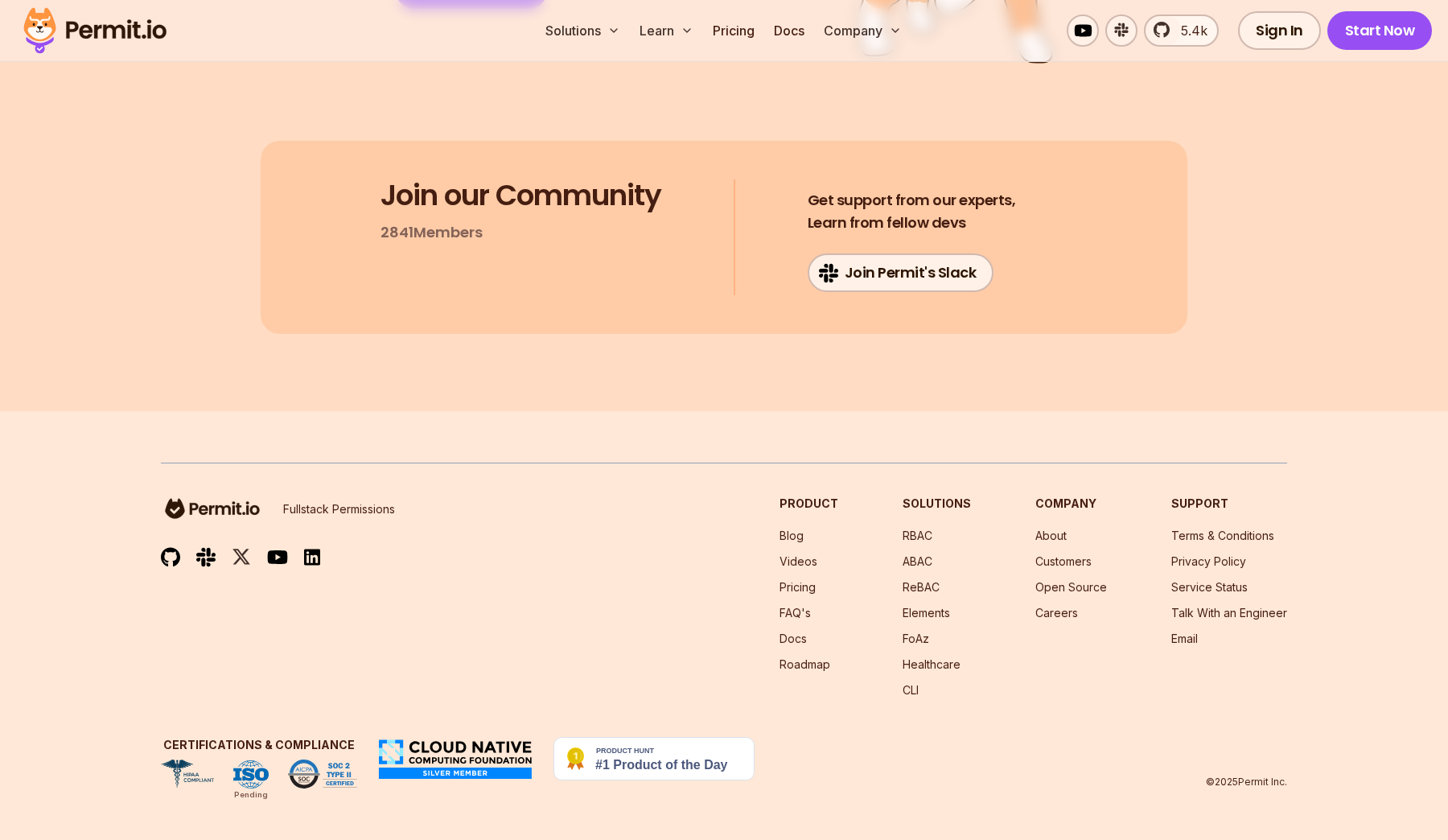
scroll to position [12270, 0]
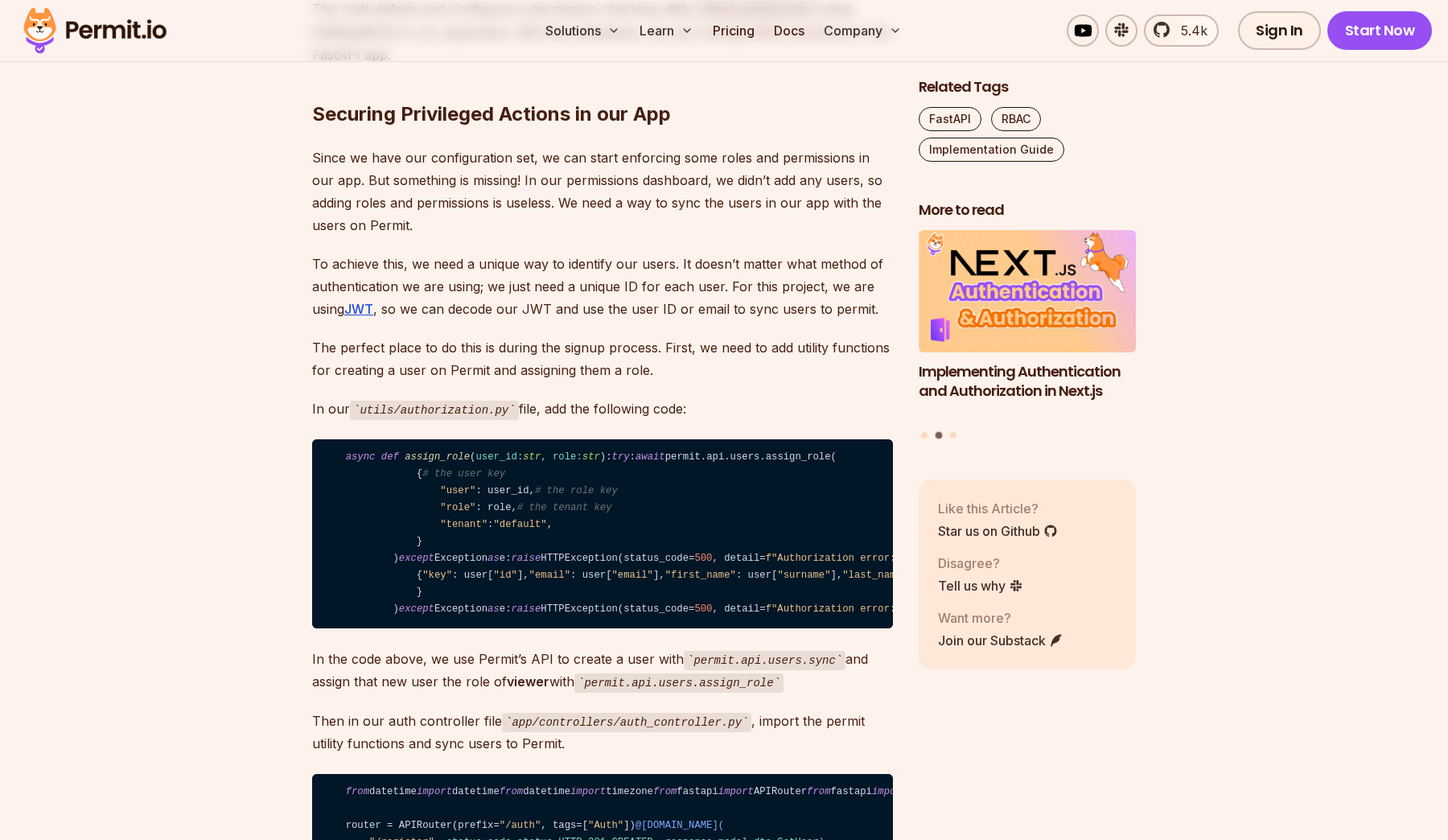
scroll to position [8317, 0]
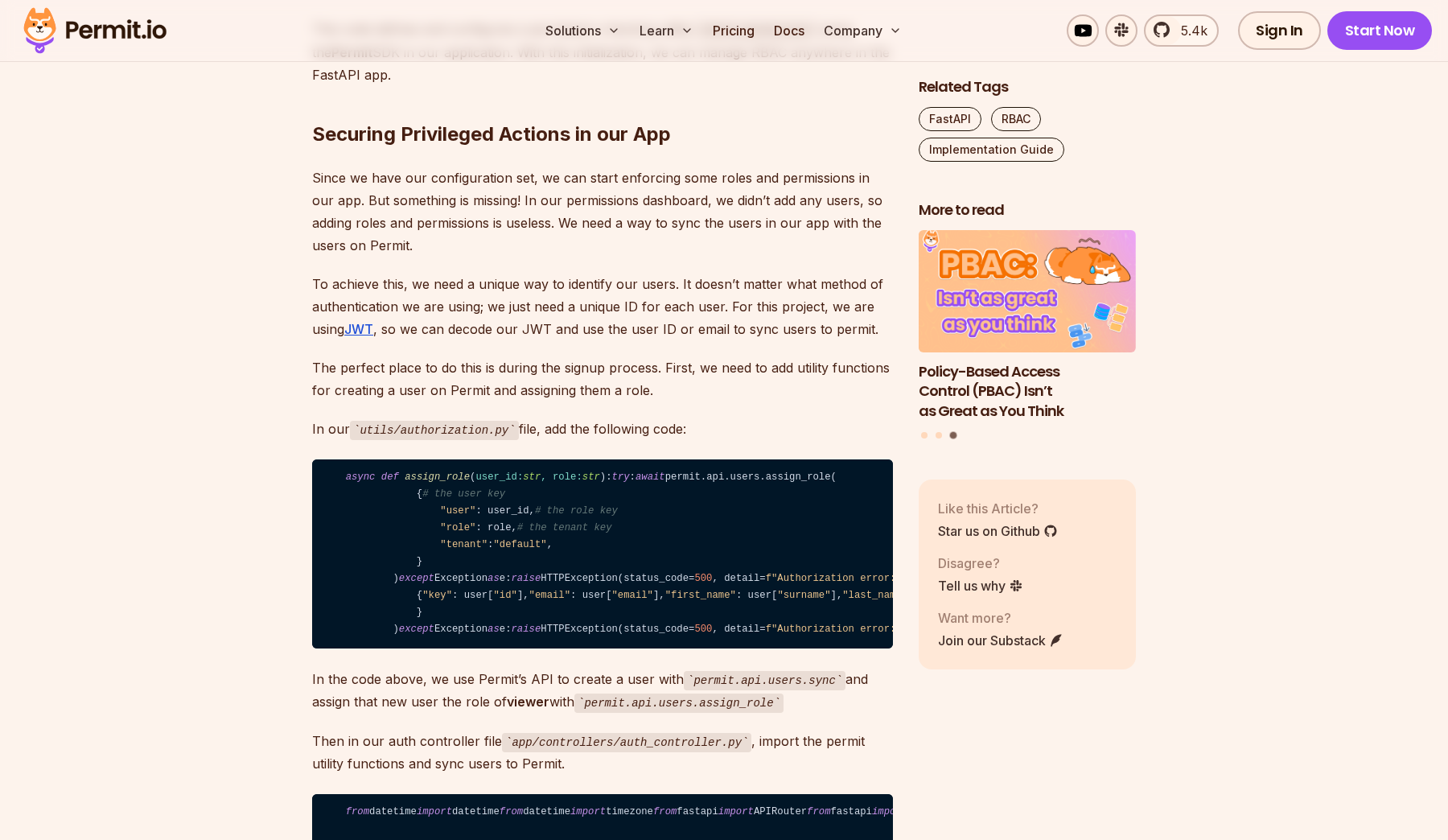
drag, startPoint x: 371, startPoint y: 244, endPoint x: 512, endPoint y: 361, distance: 183.2
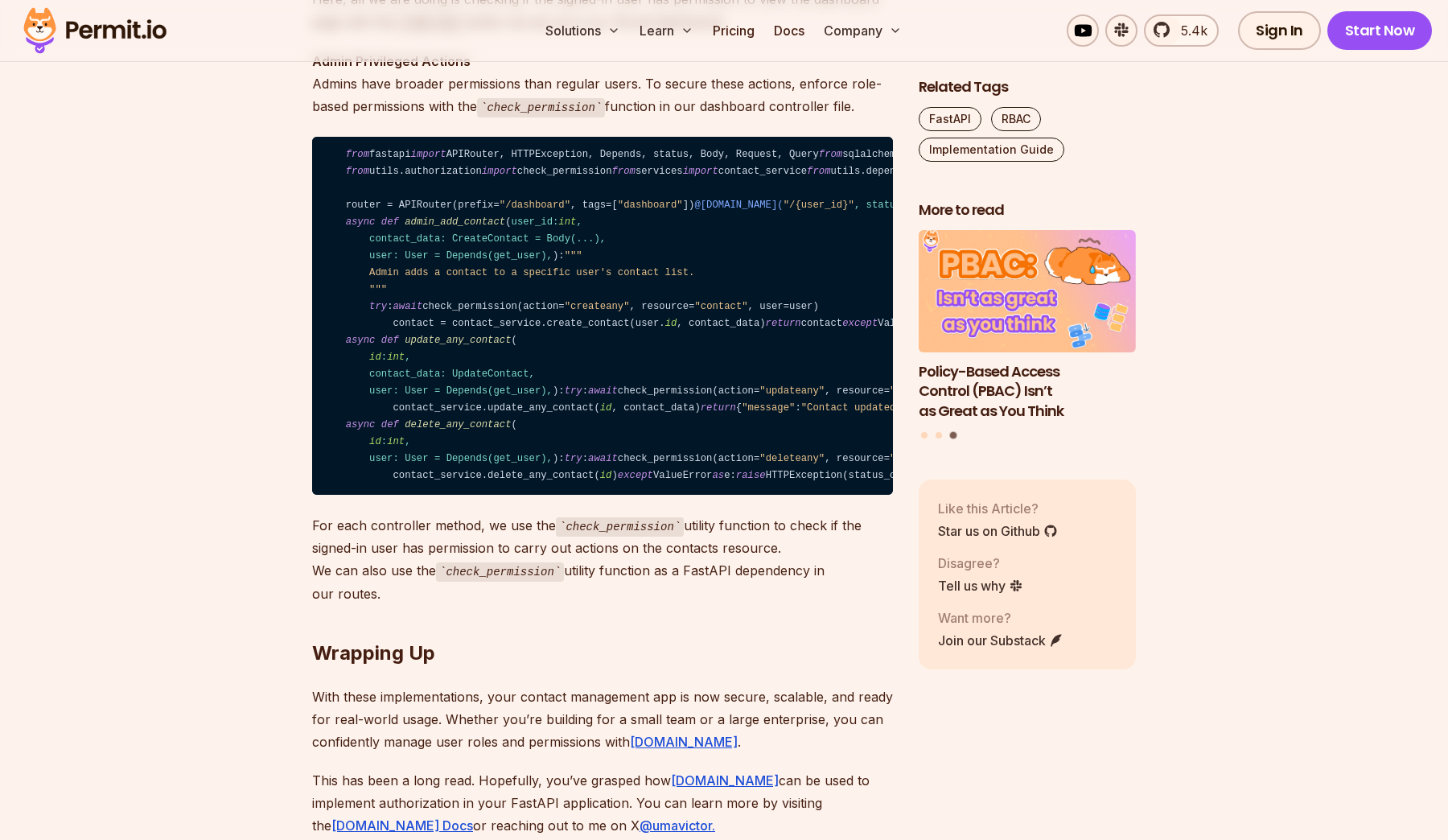
scroll to position [10521, 0]
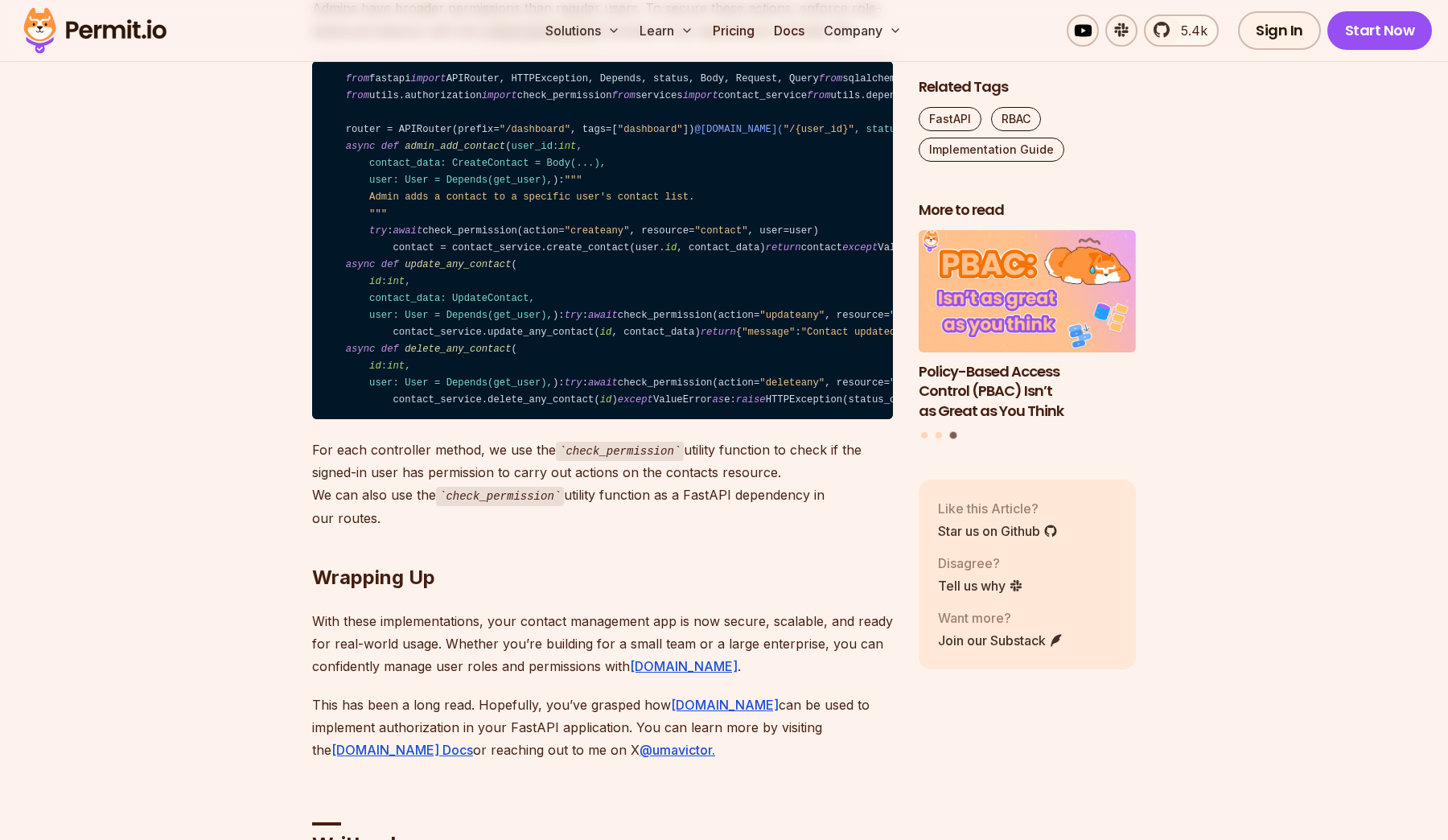
drag, startPoint x: 392, startPoint y: 385, endPoint x: 513, endPoint y: 384, distance: 121.0
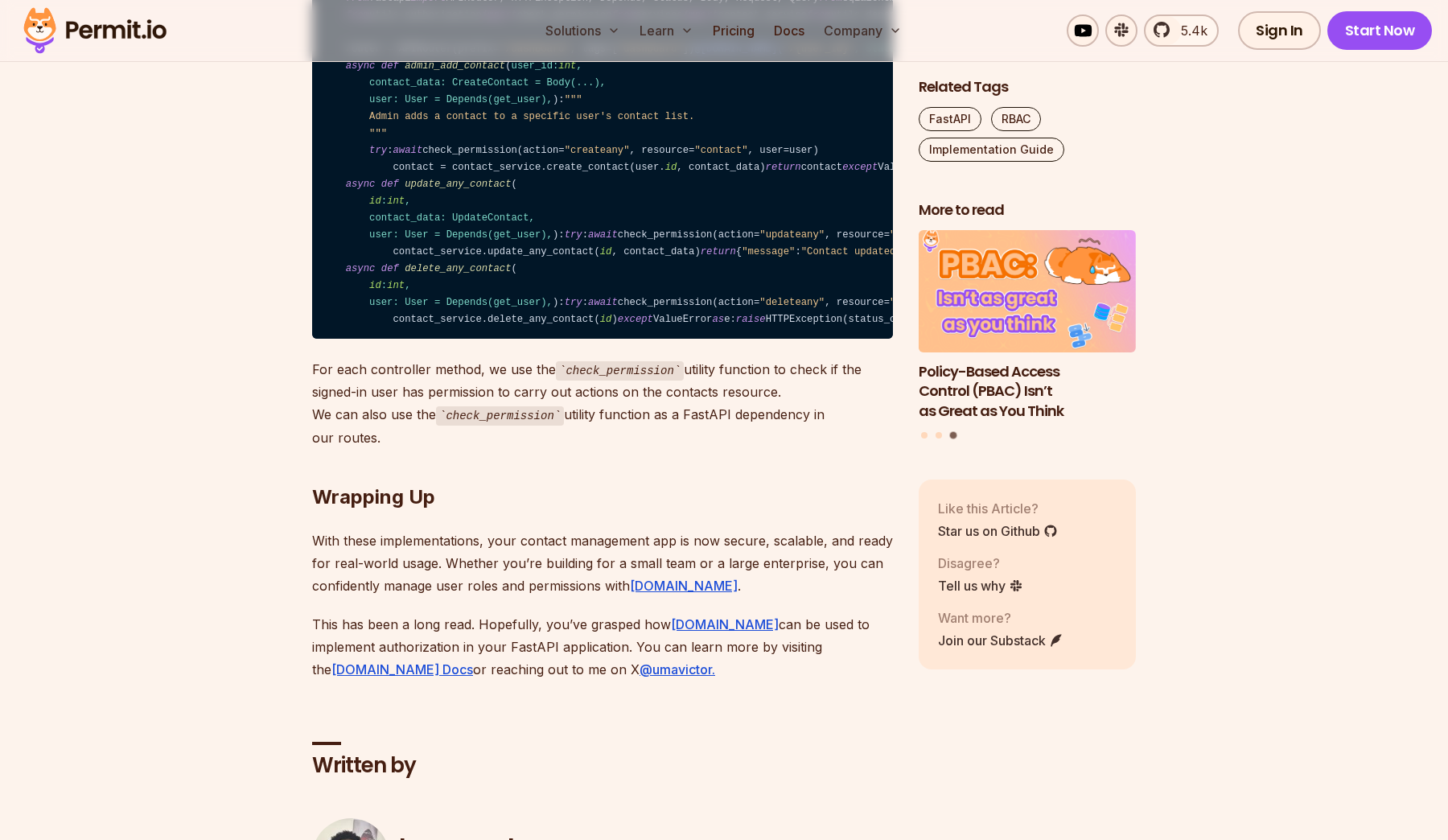
scroll to position [10604, 0]
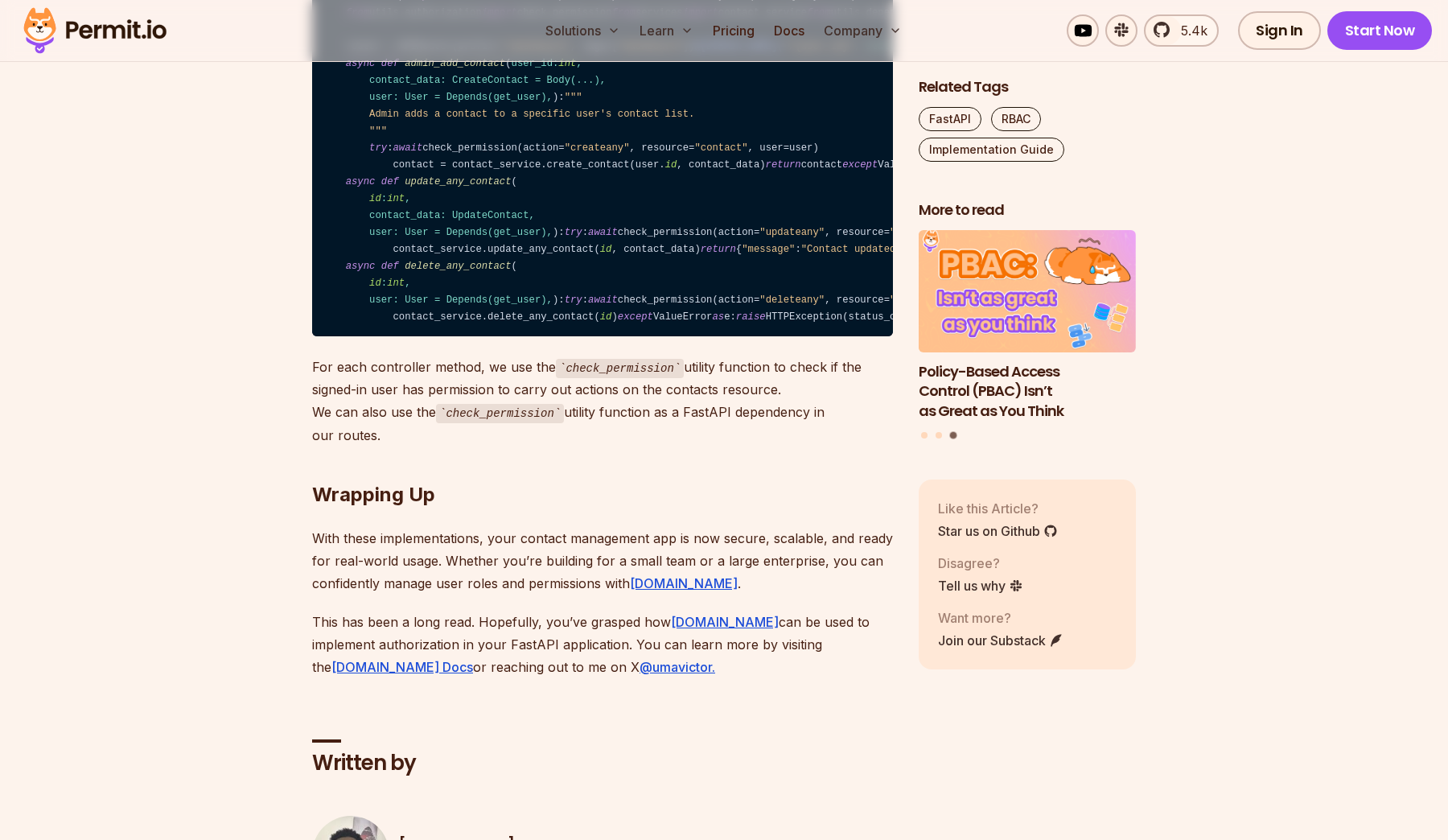
drag, startPoint x: 367, startPoint y: 269, endPoint x: 696, endPoint y: 269, distance: 329.0
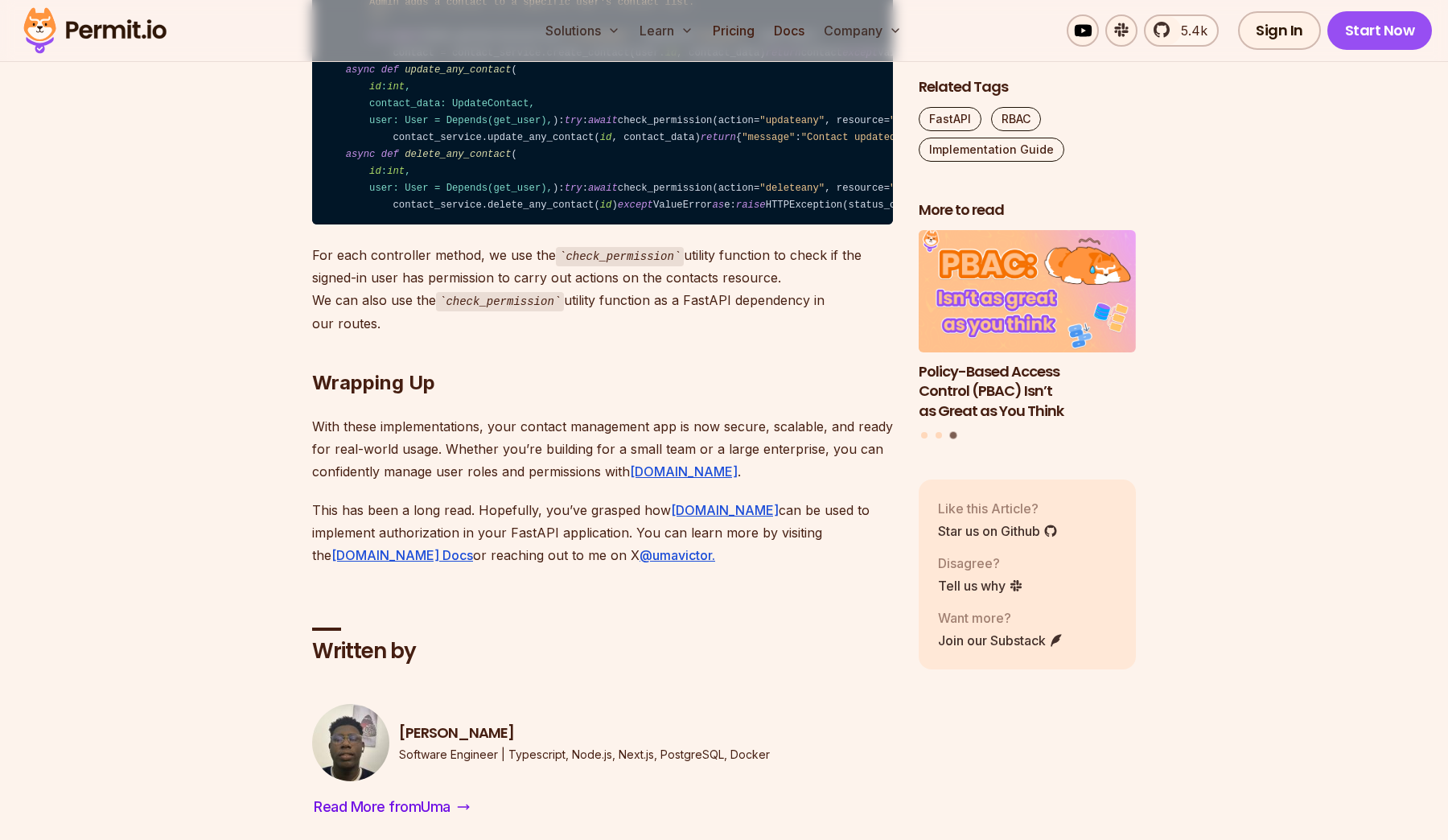
scroll to position [10727, 0]
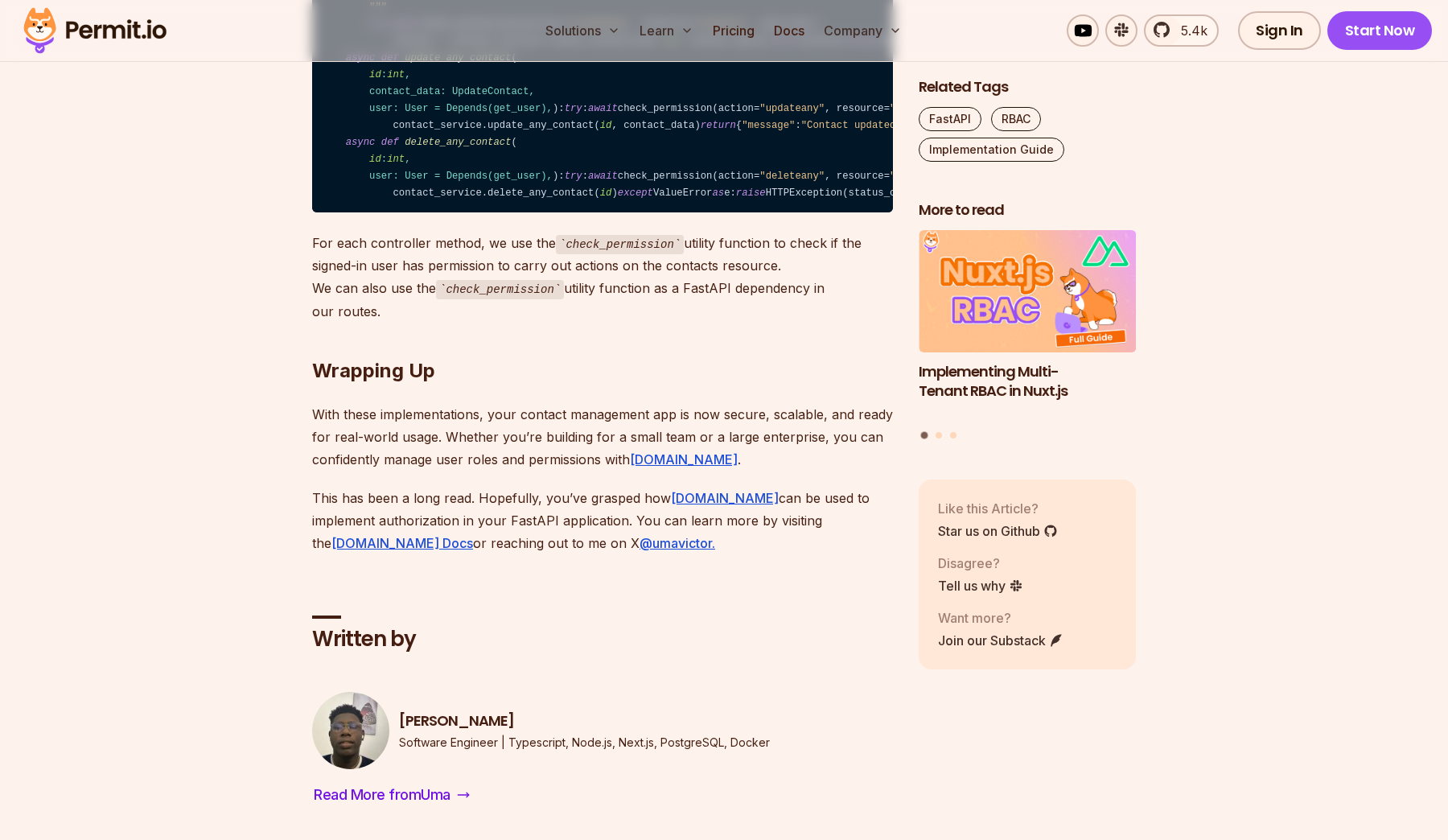
drag, startPoint x: 484, startPoint y: 247, endPoint x: 538, endPoint y: 247, distance: 54.0
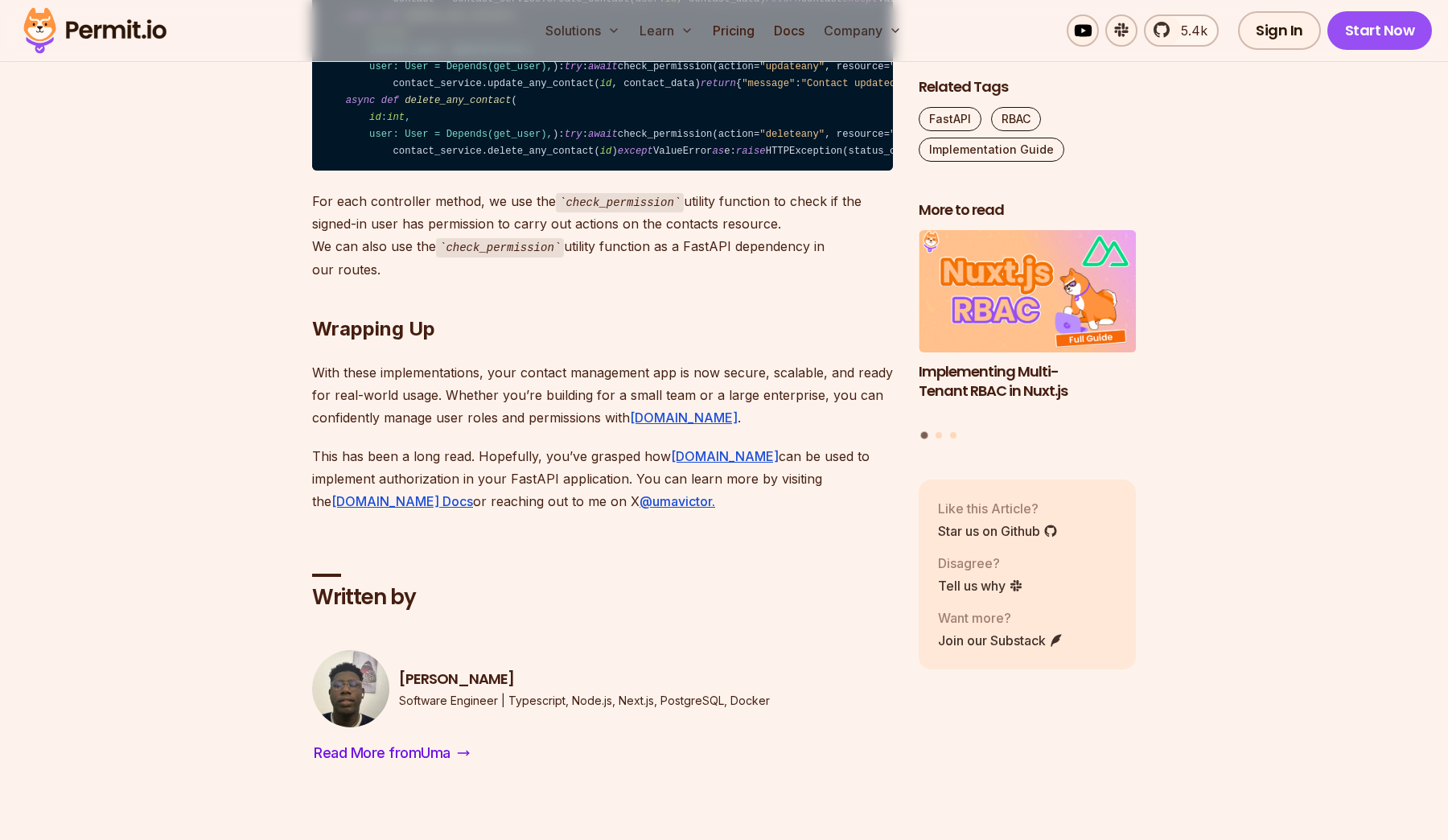
scroll to position [10775, 0]
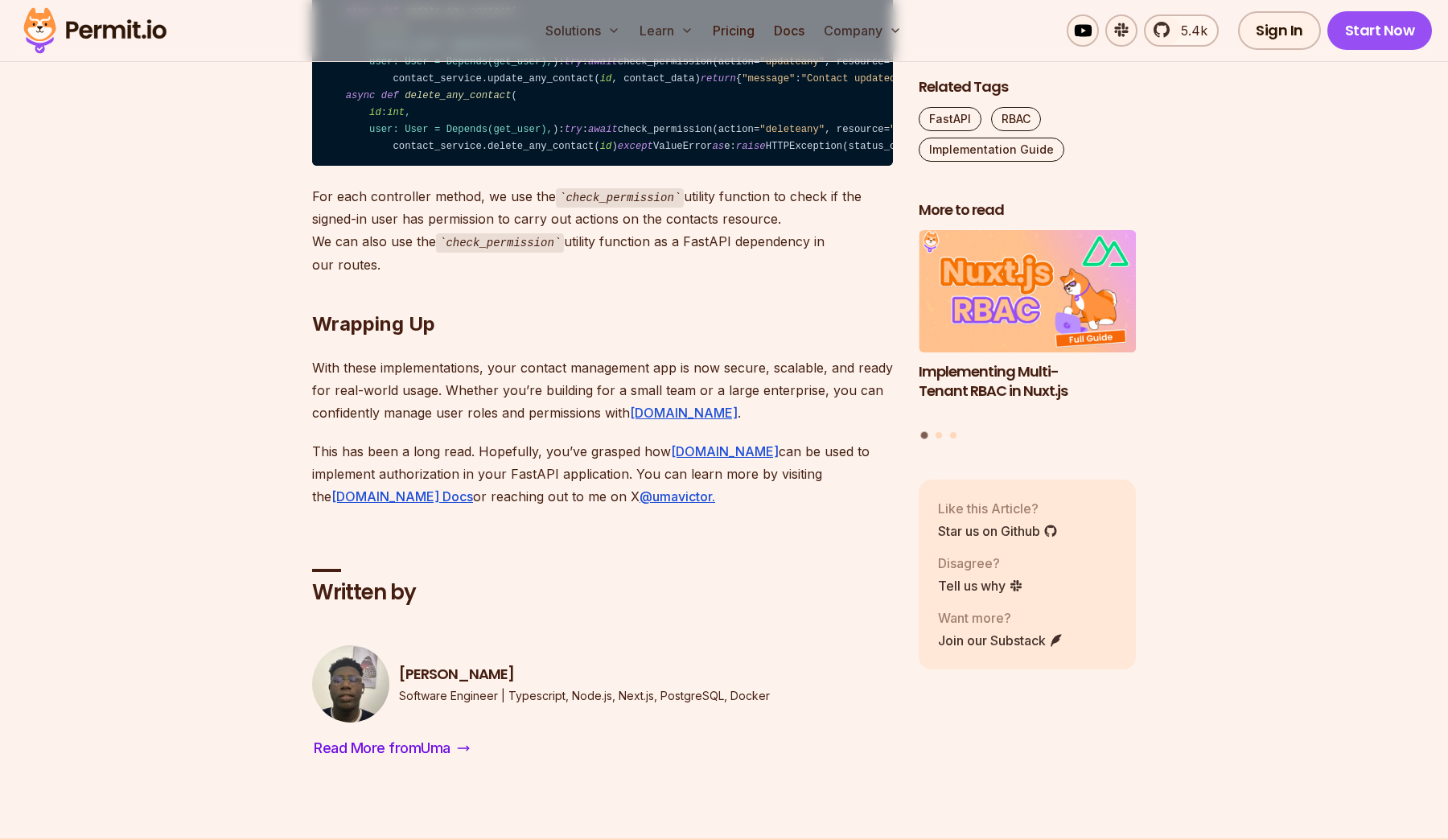
drag, startPoint x: 395, startPoint y: 215, endPoint x: 630, endPoint y: 215, distance: 235.0
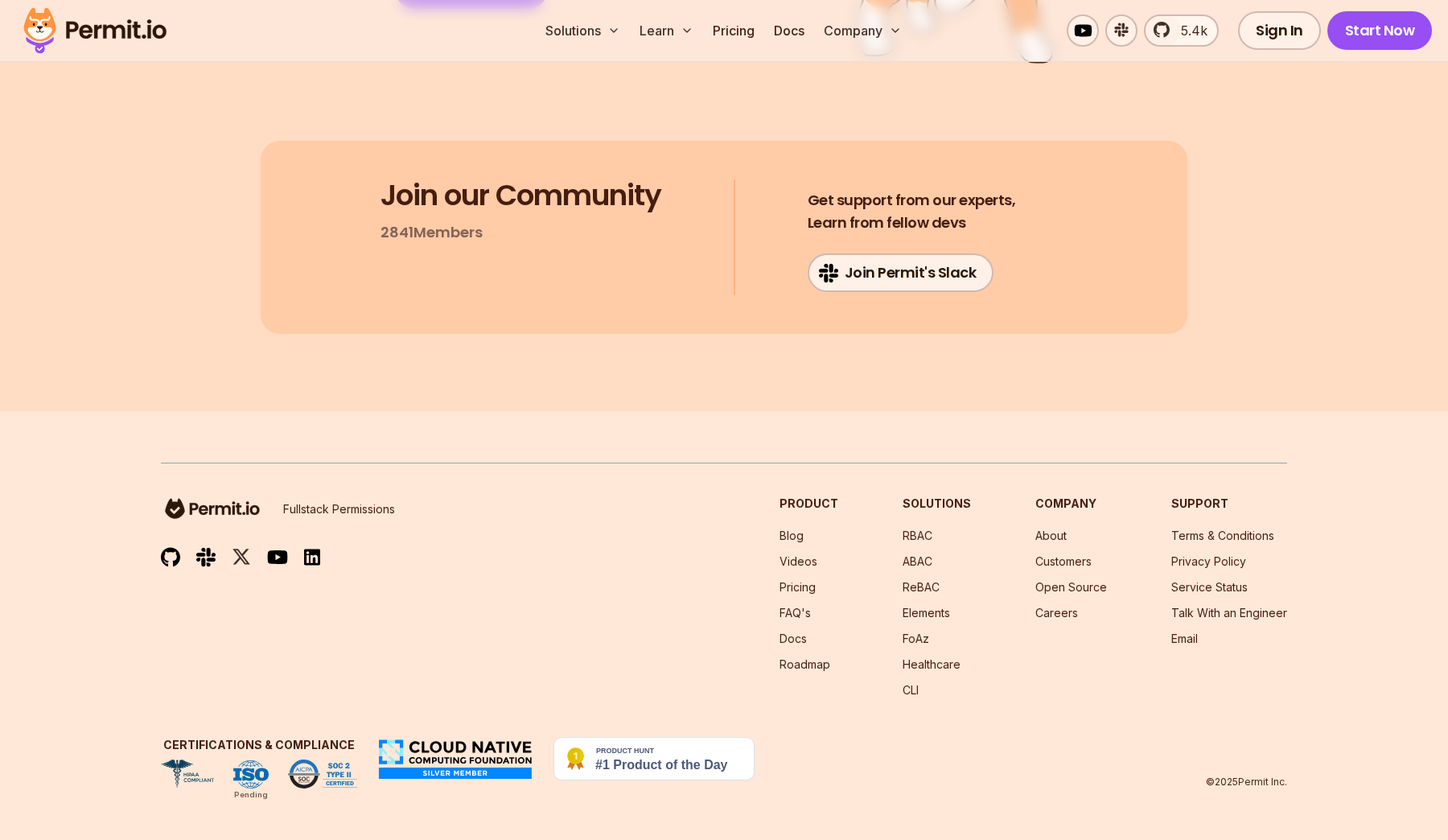
scroll to position [12183, 0]
drag, startPoint x: 394, startPoint y: 493, endPoint x: 805, endPoint y: 493, distance: 411.0
